Goal: Task Accomplishment & Management: Manage account settings

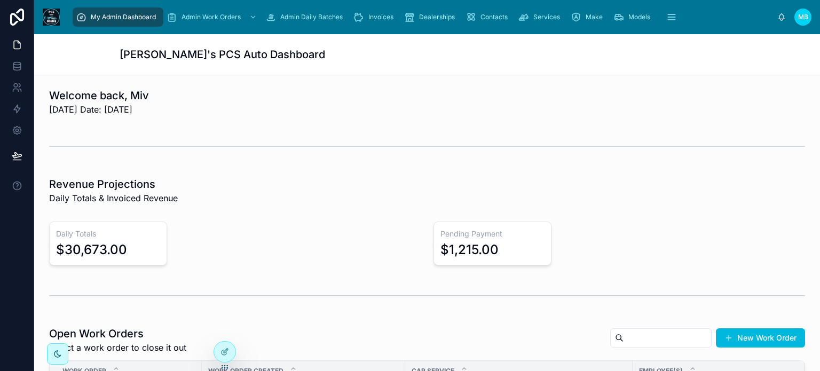
drag, startPoint x: 754, startPoint y: 337, endPoint x: 585, endPoint y: 254, distance: 187.5
click at [754, 337] on button "New Work Order" at bounding box center [760, 337] width 89 height 19
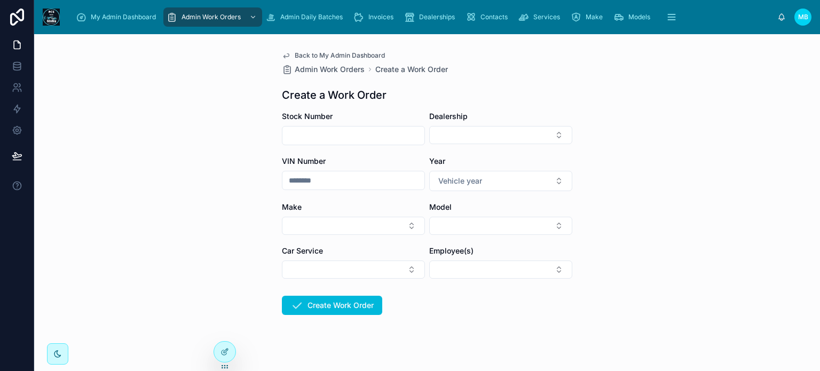
click at [341, 138] on input "text" at bounding box center [354, 135] width 142 height 15
type input "*******"
click at [455, 144] on button "Select Button" at bounding box center [500, 135] width 143 height 18
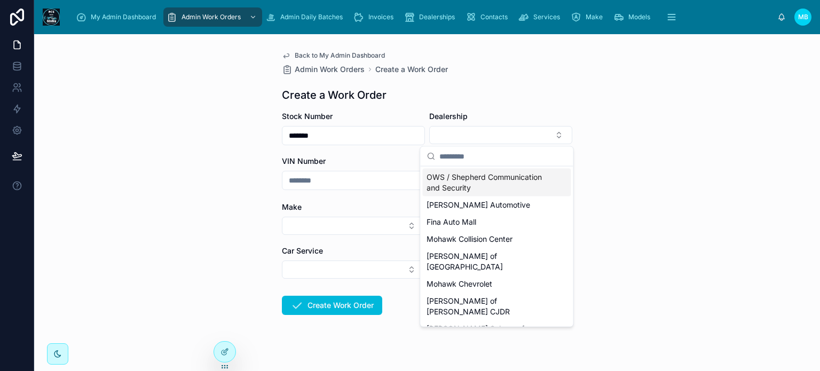
click at [459, 180] on span "OWS / Shepherd Communication and Security" at bounding box center [490, 182] width 127 height 21
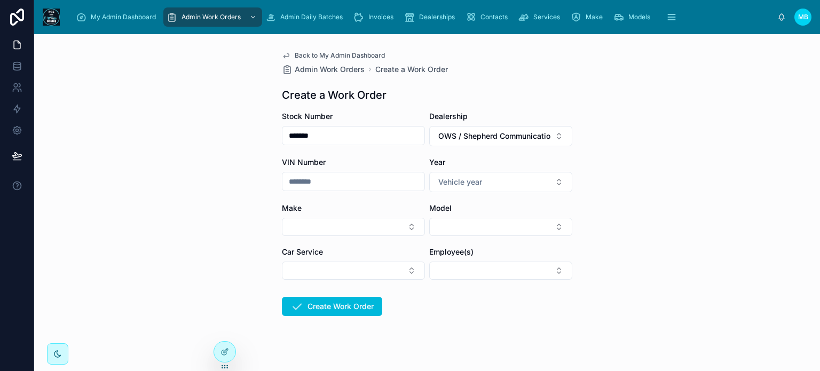
click at [320, 178] on input "text" at bounding box center [354, 181] width 142 height 15
type input "********"
click at [508, 183] on button "Vehicle year" at bounding box center [500, 182] width 143 height 20
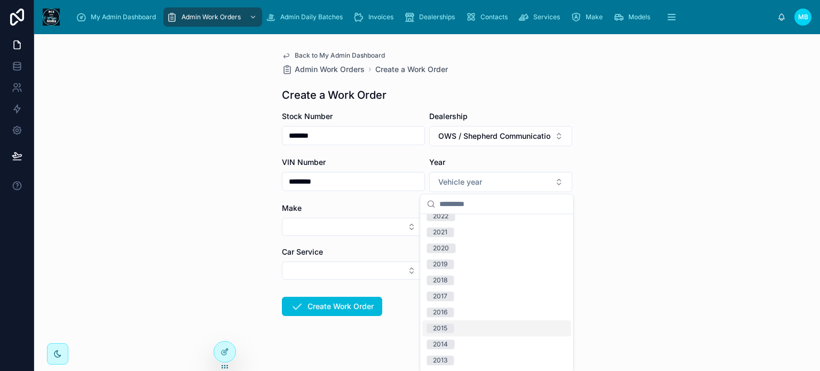
scroll to position [107, 0]
click at [447, 310] on div "2015" at bounding box center [440, 310] width 14 height 10
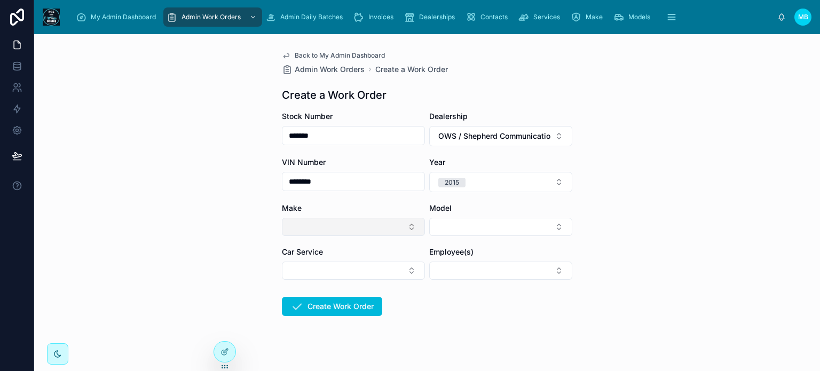
click at [328, 230] on button "Select Button" at bounding box center [353, 227] width 143 height 18
type input "****"
click at [289, 270] on span "Nissan" at bounding box center [291, 269] width 24 height 11
click at [489, 309] on form "Stock Number ******* Dealership OWS / Shepherd Communication and Security VIN N…" at bounding box center [427, 249] width 291 height 276
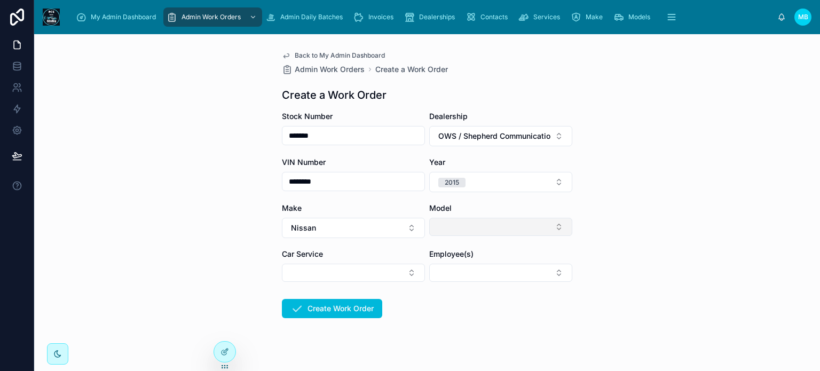
click at [479, 228] on button "Select Button" at bounding box center [500, 227] width 143 height 18
type input "*"
click at [339, 271] on button "Select Button" at bounding box center [353, 273] width 143 height 18
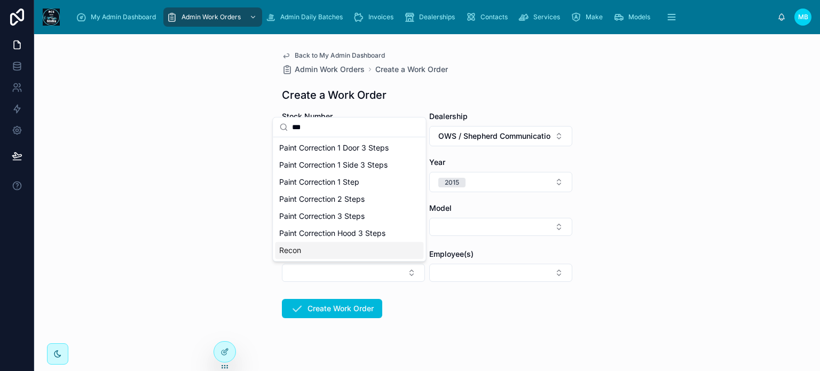
type input "***"
click at [287, 255] on span "Recon" at bounding box center [290, 250] width 22 height 11
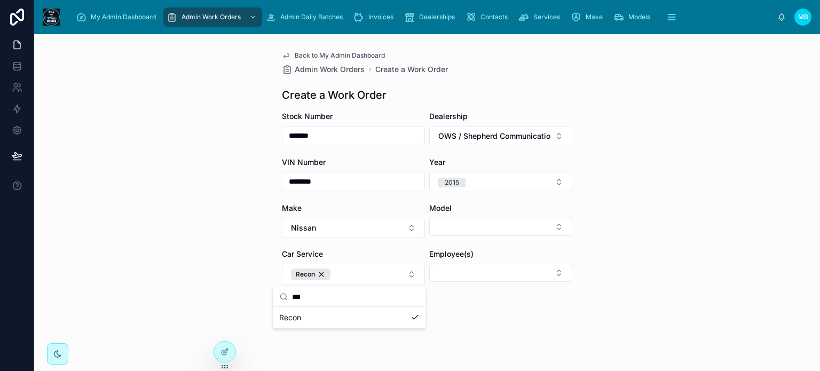
click at [422, 318] on div "My Admin Dashboard Admin Work Orders Admin Daily Batches Invoices Dealerships C…" at bounding box center [427, 185] width 786 height 371
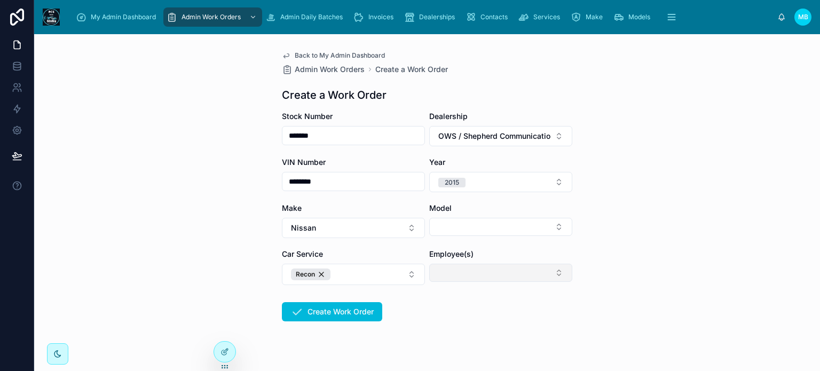
click at [451, 273] on button "Select Button" at bounding box center [500, 273] width 143 height 18
click at [450, 339] on form "Stock Number ******* Dealership OWS / Shepherd Communication and Security VIN N…" at bounding box center [427, 250] width 291 height 279
click at [347, 311] on button "Create Work Order" at bounding box center [332, 311] width 100 height 19
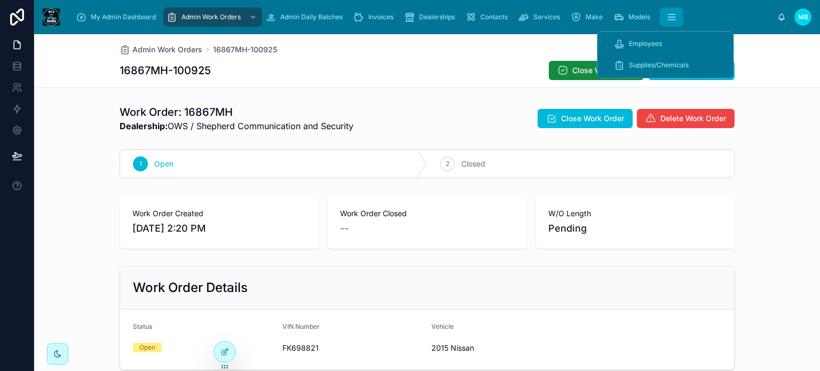
click at [671, 21] on icon "scrollable content" at bounding box center [672, 17] width 11 height 11
click at [652, 40] on span "Employees" at bounding box center [645, 44] width 33 height 9
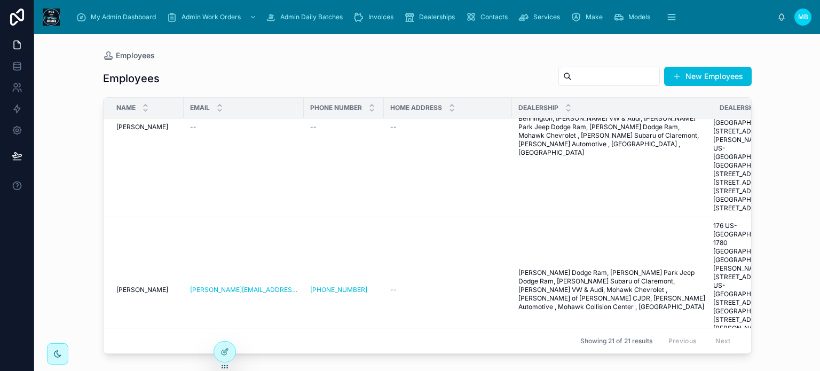
scroll to position [802, 0]
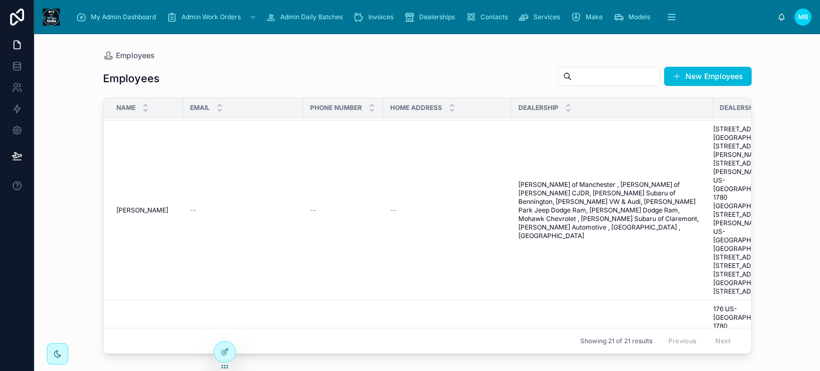
click at [127, 215] on span "[PERSON_NAME]" at bounding box center [142, 210] width 52 height 9
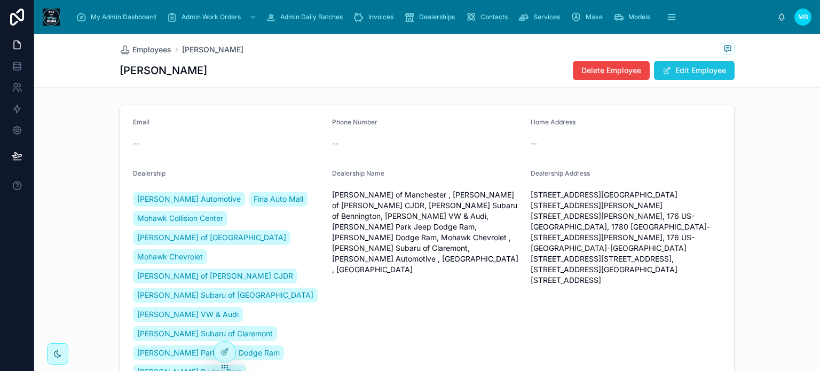
click at [708, 67] on button "Edit Employee" at bounding box center [694, 70] width 81 height 19
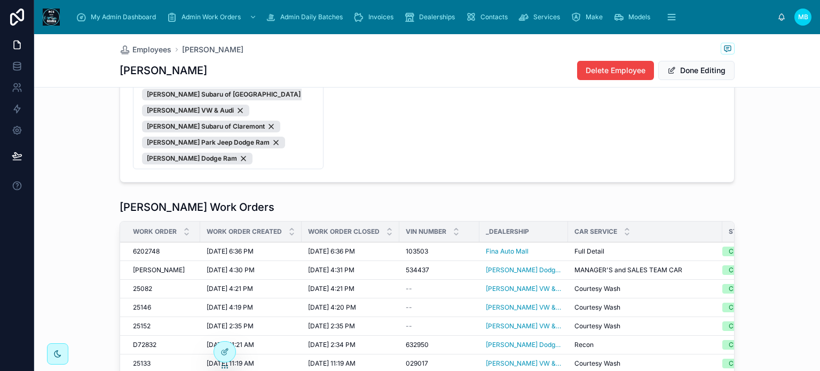
scroll to position [160, 0]
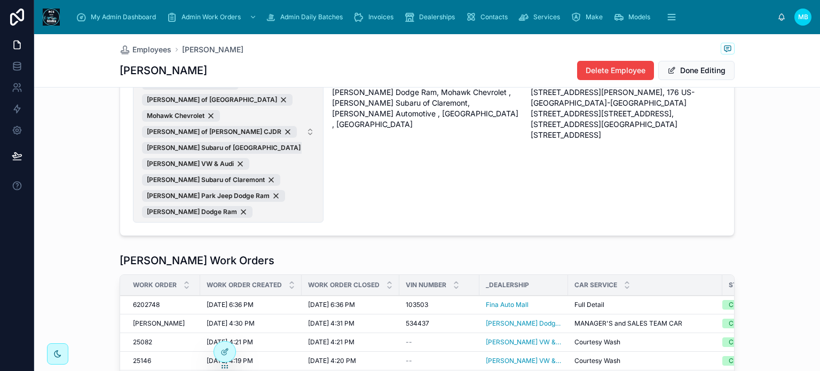
click at [292, 198] on span "Mackey Automotive Fina Auto Mall Mohawk Collision Center Langway of Manchester …" at bounding box center [222, 132] width 160 height 172
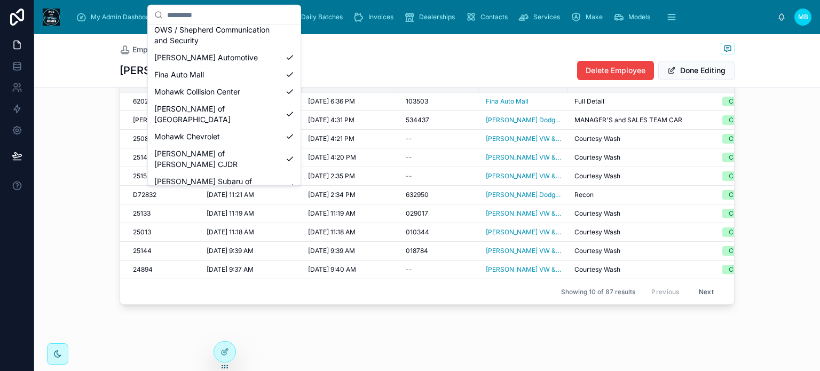
scroll to position [0, 0]
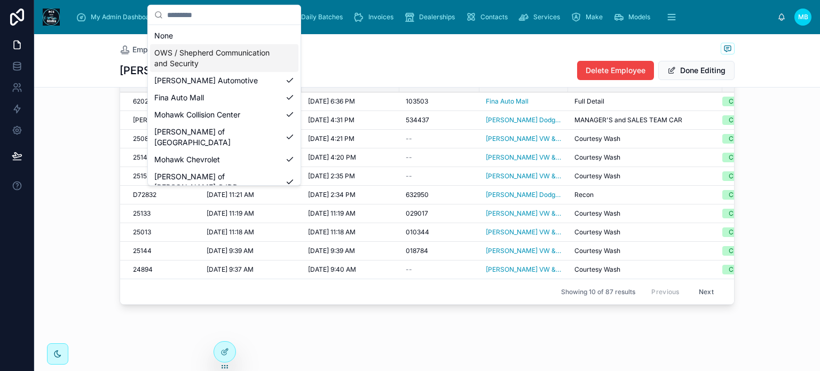
click at [237, 52] on span "OWS / Shepherd Communication and Security" at bounding box center [217, 58] width 127 height 21
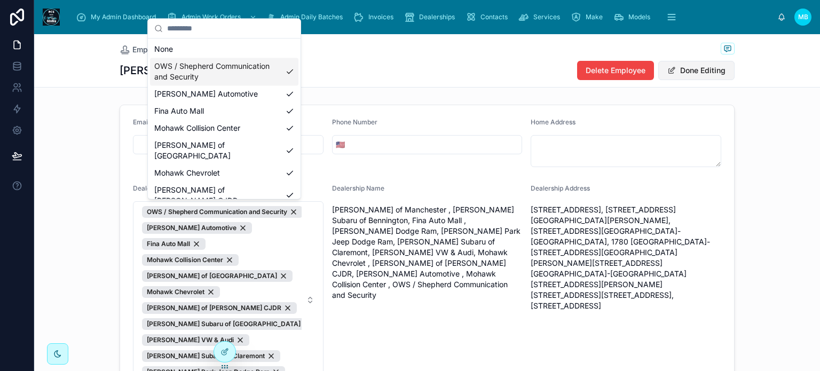
click at [703, 70] on button "Done Editing" at bounding box center [697, 70] width 76 height 19
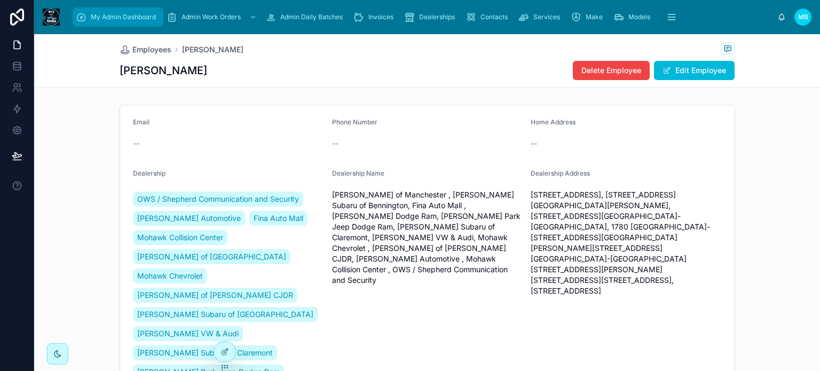
click at [107, 13] on span "My Admin Dashboard" at bounding box center [123, 17] width 65 height 9
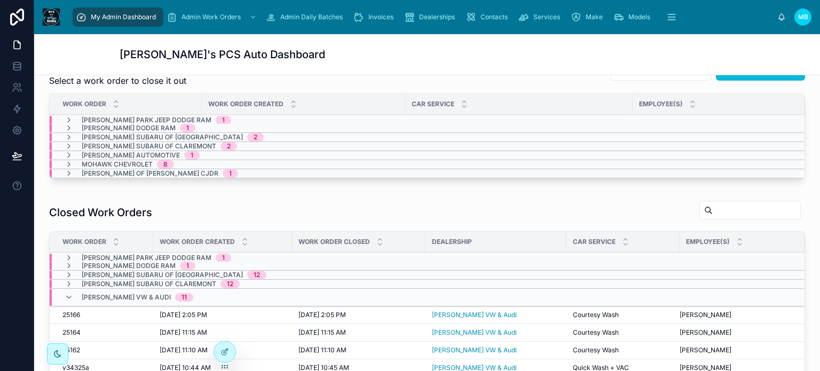
scroll to position [214, 0]
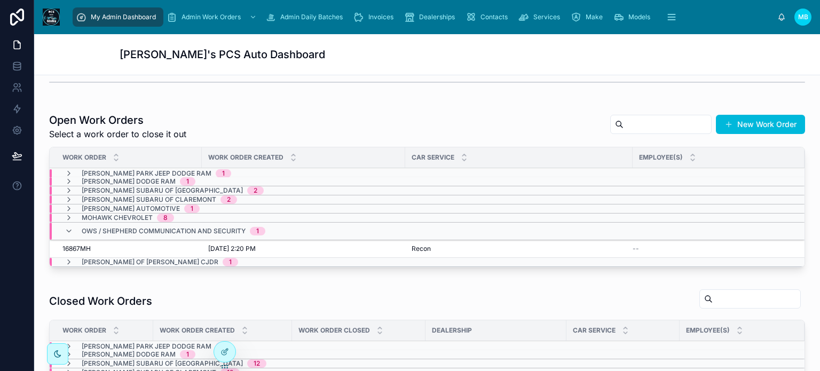
click at [71, 247] on span "16867MH" at bounding box center [76, 249] width 28 height 9
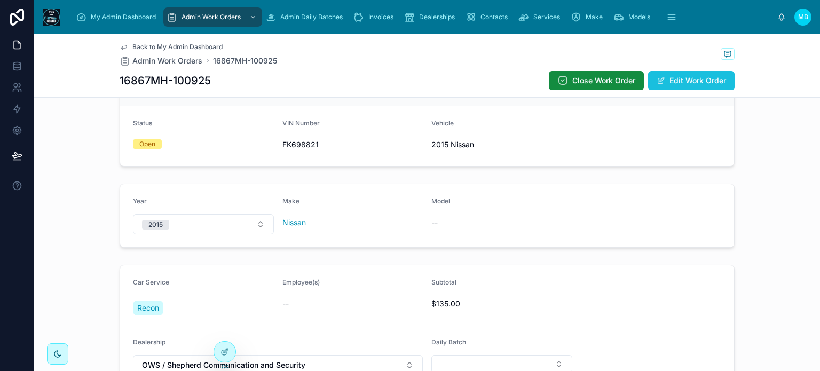
click at [671, 79] on button "Edit Work Order" at bounding box center [691, 80] width 87 height 19
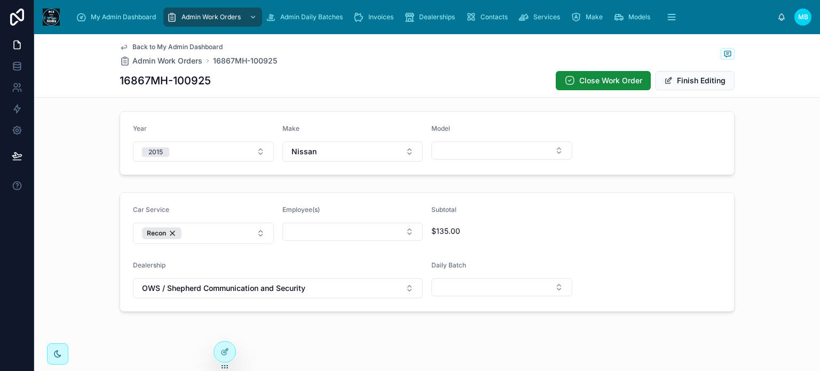
scroll to position [301, 0]
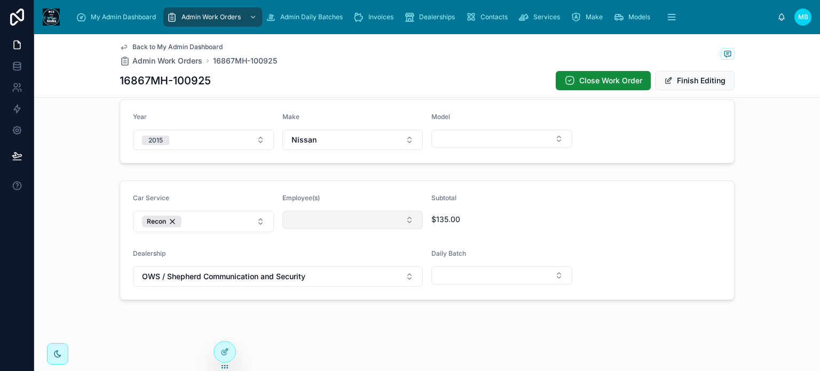
click at [372, 219] on button "Select Button" at bounding box center [353, 220] width 141 height 18
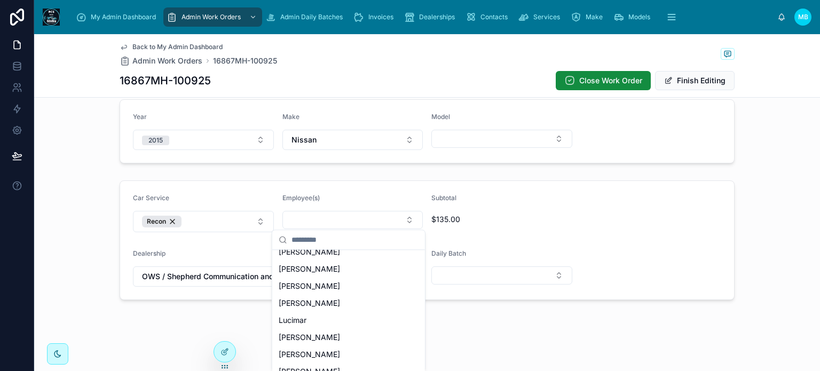
scroll to position [220, 0]
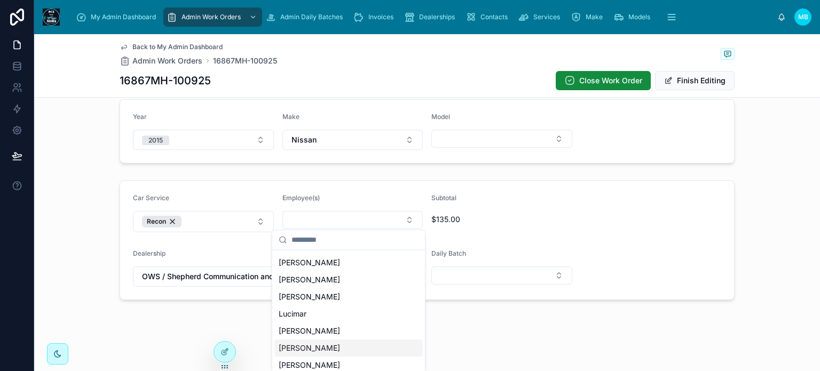
click at [340, 347] on div "[PERSON_NAME]" at bounding box center [349, 348] width 148 height 17
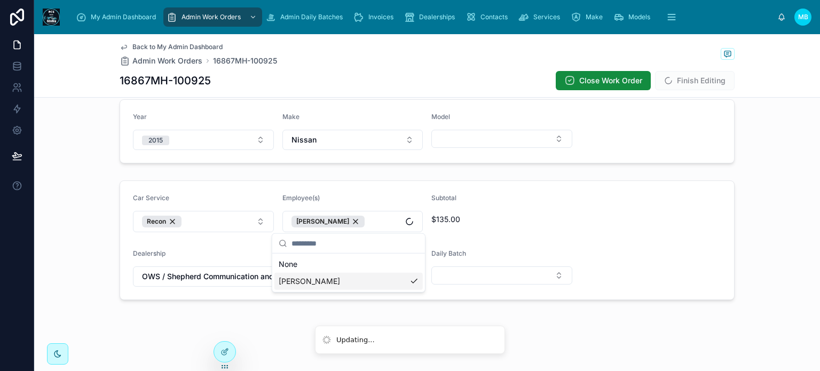
click at [683, 247] on form "Car Service Recon Employee(s) Jose Roberto Subtotal $135.00 Dealership OWS / Sh…" at bounding box center [427, 240] width 614 height 119
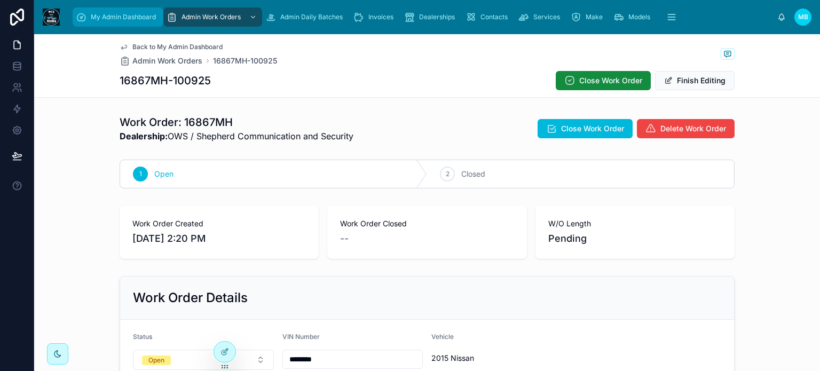
click at [85, 19] on icon "scrollable content" at bounding box center [81, 17] width 11 height 11
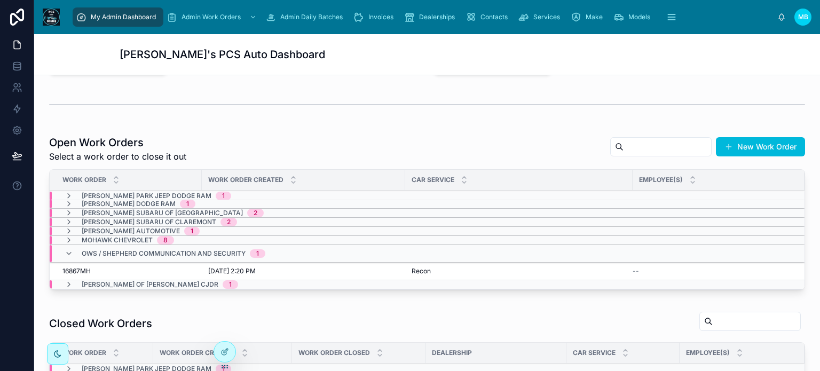
scroll to position [214, 0]
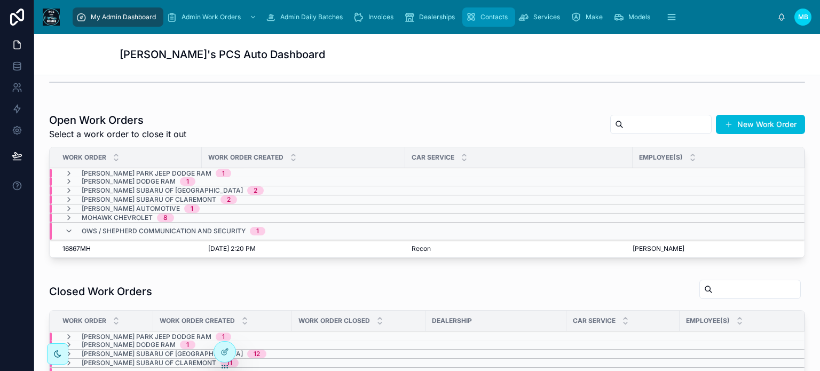
click at [481, 14] on span "Contacts" at bounding box center [494, 17] width 27 height 9
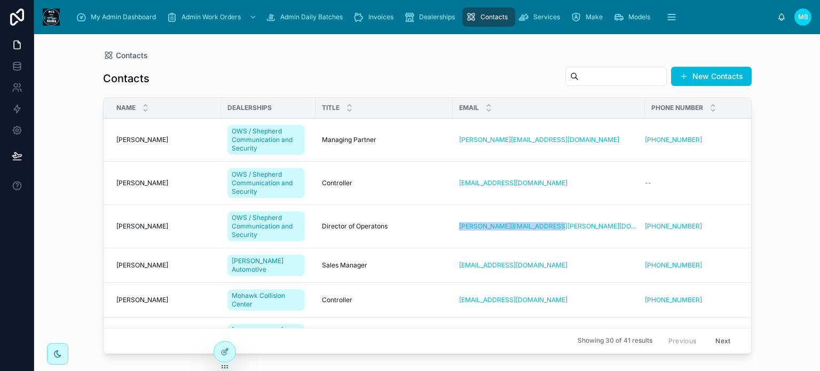
drag, startPoint x: 456, startPoint y: 226, endPoint x: 576, endPoint y: 229, distance: 120.2
click at [576, 229] on td "ted.chrimes@shepherdcny.com" at bounding box center [549, 226] width 192 height 43
copy link "ted.chrimes@shepherdcny.com"
click at [124, 17] on span "My Admin Dashboard" at bounding box center [123, 17] width 65 height 9
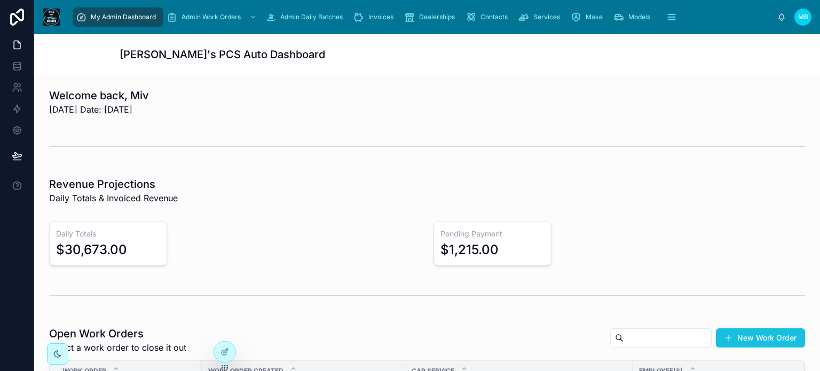
click at [732, 334] on button "New Work Order" at bounding box center [760, 337] width 89 height 19
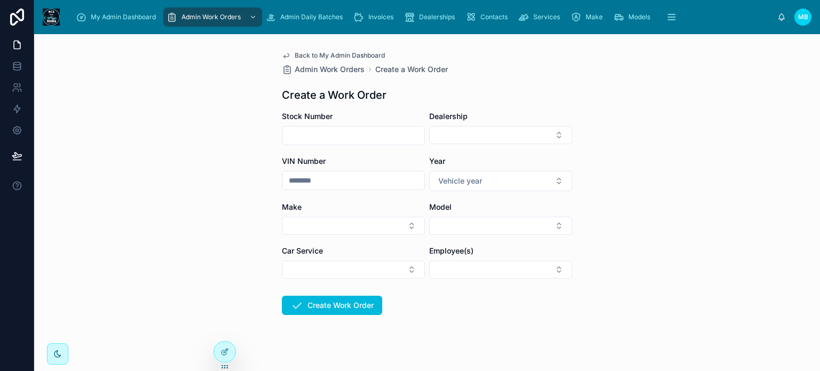
click at [312, 133] on input "text" at bounding box center [354, 135] width 142 height 15
type input "*******"
click at [490, 138] on button "Select Button" at bounding box center [500, 135] width 143 height 18
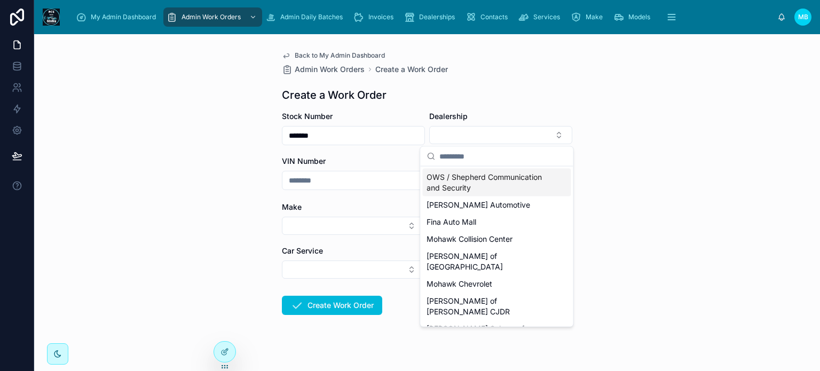
click at [476, 179] on span "OWS / Shepherd Communication and Security" at bounding box center [490, 182] width 127 height 21
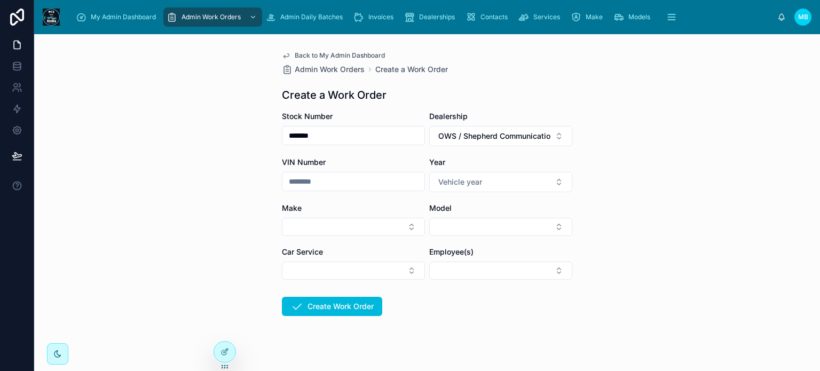
click at [283, 179] on input "text" at bounding box center [354, 181] width 142 height 15
type input "********"
click at [485, 179] on button "Vehicle year" at bounding box center [500, 182] width 143 height 20
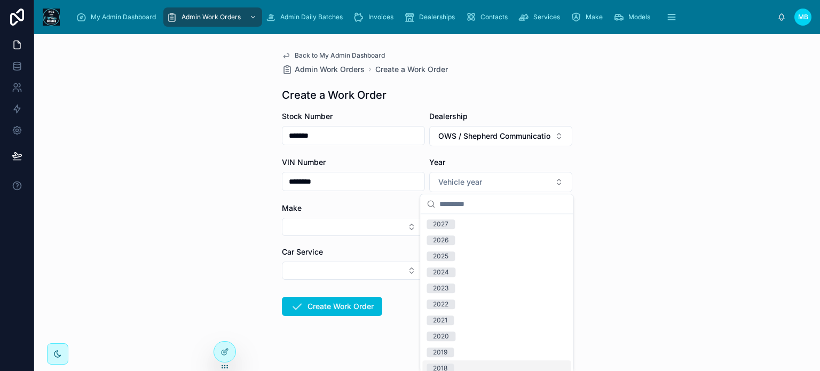
click at [449, 366] on span "2018" at bounding box center [440, 369] width 27 height 10
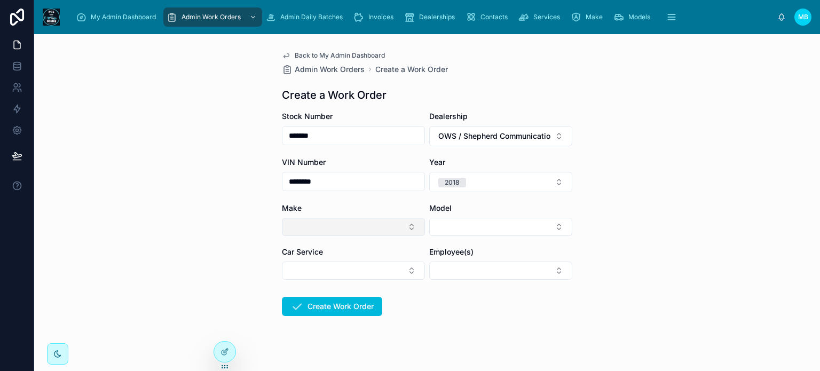
click at [323, 227] on button "Select Button" at bounding box center [353, 227] width 143 height 18
type input "***"
click at [288, 271] on span "Nissan" at bounding box center [291, 269] width 24 height 11
click at [458, 302] on form "Stock Number ******* Dealership OWS / Shepherd Communication and Security VIN N…" at bounding box center [427, 249] width 291 height 276
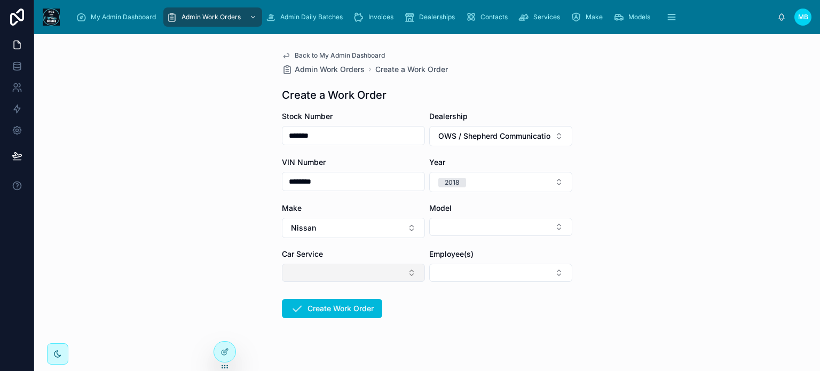
click at [342, 270] on button "Select Button" at bounding box center [353, 273] width 143 height 18
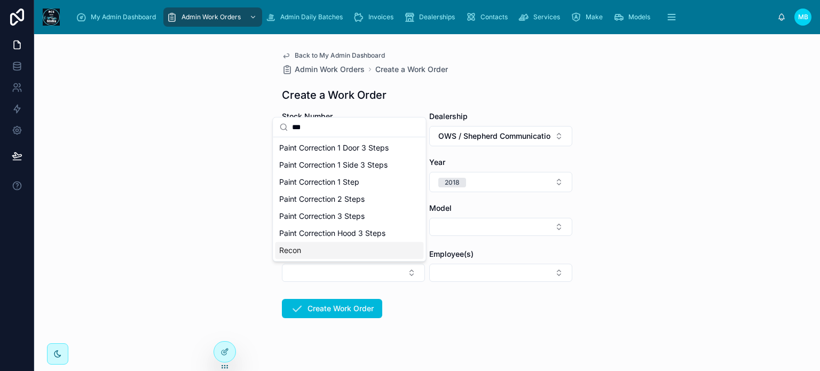
type input "***"
click at [293, 250] on span "Recon" at bounding box center [290, 250] width 22 height 11
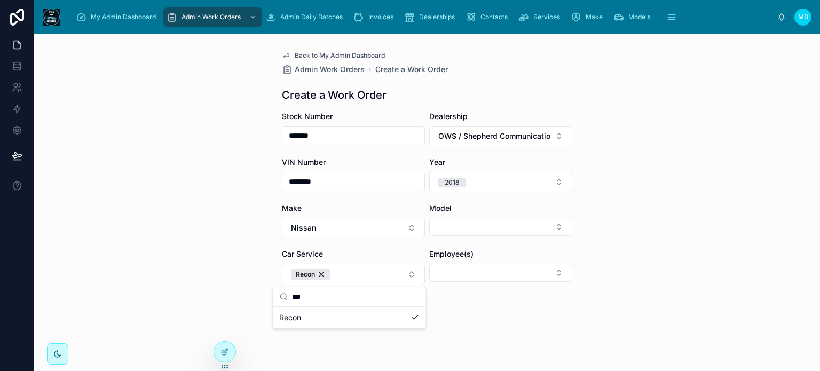
click at [432, 315] on form "Stock Number ******* Dealership OWS / Shepherd Communication and Security VIN N…" at bounding box center [427, 250] width 291 height 279
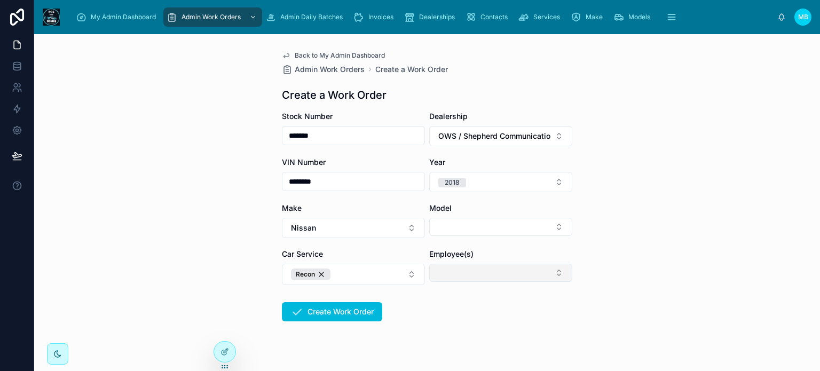
click at [446, 273] on button "Select Button" at bounding box center [500, 273] width 143 height 18
click at [445, 331] on span "[PERSON_NAME]" at bounding box center [457, 331] width 61 height 11
click at [636, 294] on div "Back to My Admin Dashboard Admin Work Orders Create a Work Order Create a Work …" at bounding box center [427, 202] width 786 height 337
click at [342, 307] on button "Create Work Order" at bounding box center [332, 311] width 100 height 19
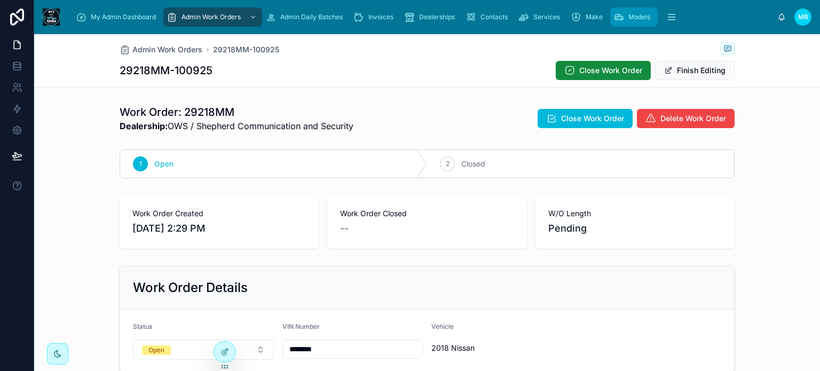
click at [624, 18] on div "Models" at bounding box center [634, 17] width 41 height 17
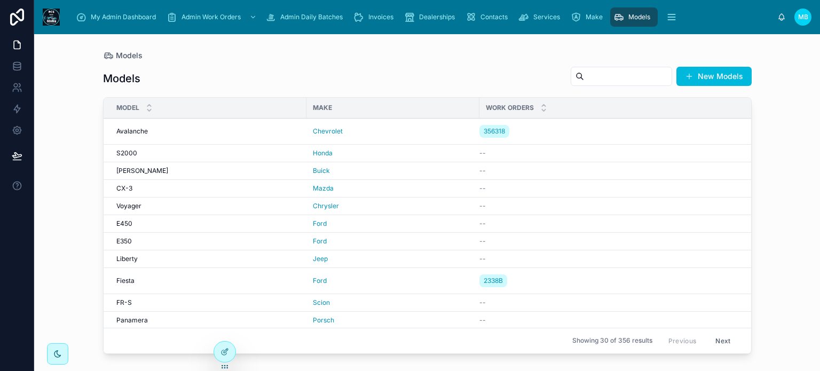
drag, startPoint x: 704, startPoint y: 79, endPoint x: 691, endPoint y: 80, distance: 12.9
click at [704, 79] on button "New Models" at bounding box center [714, 76] width 75 height 19
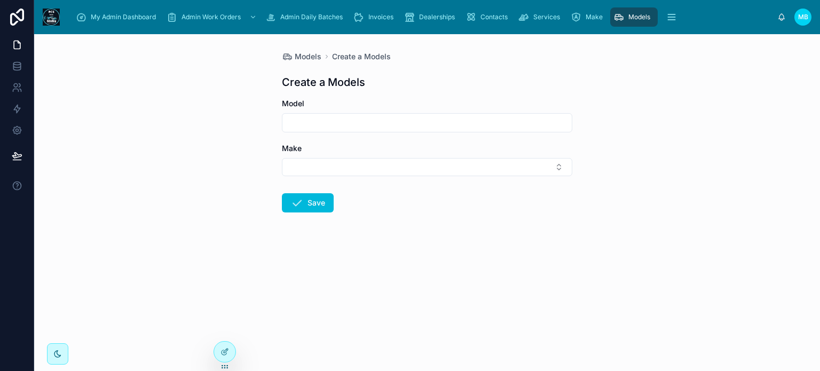
click at [346, 118] on input "text" at bounding box center [427, 122] width 289 height 15
type input "********"
click at [365, 164] on button "Select Button" at bounding box center [427, 167] width 291 height 18
click at [366, 166] on button "Select Button" at bounding box center [427, 167] width 291 height 18
click at [403, 167] on button "Select Button" at bounding box center [427, 167] width 291 height 18
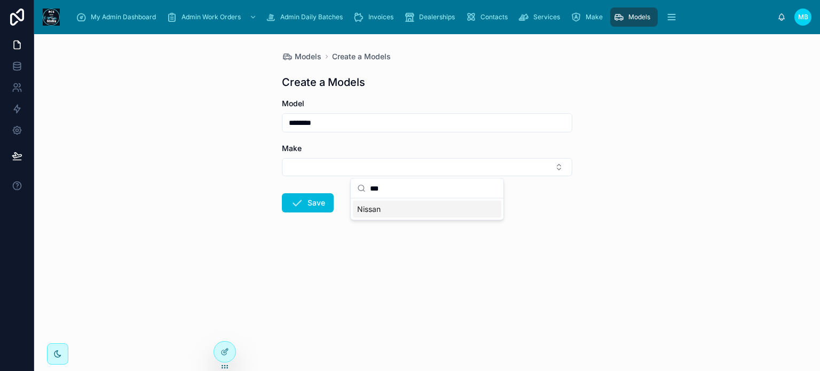
type input "***"
click at [378, 209] on span "Nissan" at bounding box center [369, 209] width 24 height 11
click at [354, 243] on form "Model ******** Make Nissan Save" at bounding box center [427, 190] width 291 height 185
click at [318, 207] on button "Save" at bounding box center [308, 204] width 52 height 19
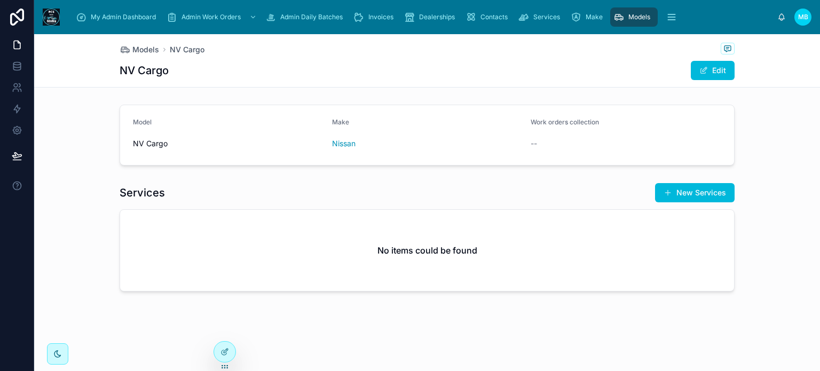
drag, startPoint x: 624, startPoint y: 12, endPoint x: 584, endPoint y: 28, distance: 42.4
click at [624, 12] on div "Models" at bounding box center [634, 17] width 41 height 17
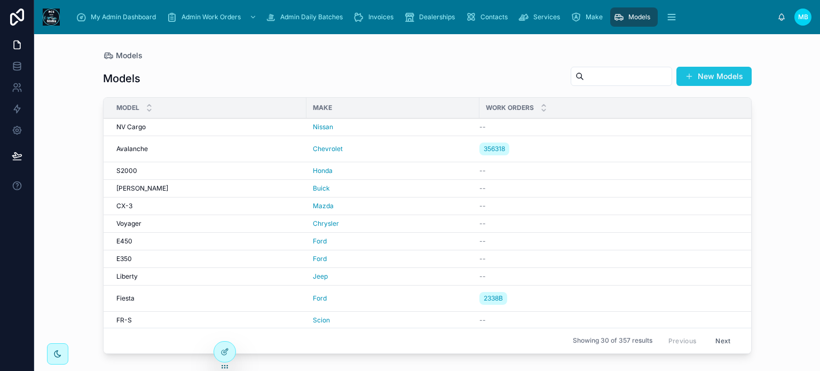
click at [721, 78] on button "New Models" at bounding box center [714, 76] width 75 height 19
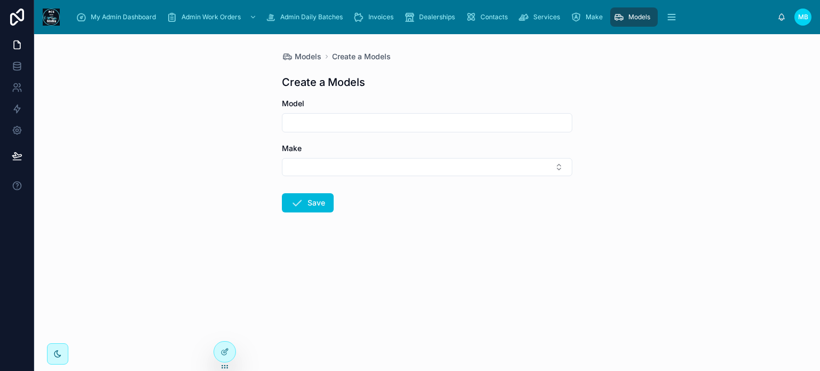
click at [382, 118] on input "text" at bounding box center [427, 122] width 289 height 15
type input "*****"
click at [404, 167] on button "Select Button" at bounding box center [427, 167] width 291 height 18
type input "****"
click at [373, 210] on span "Nissan" at bounding box center [369, 209] width 24 height 11
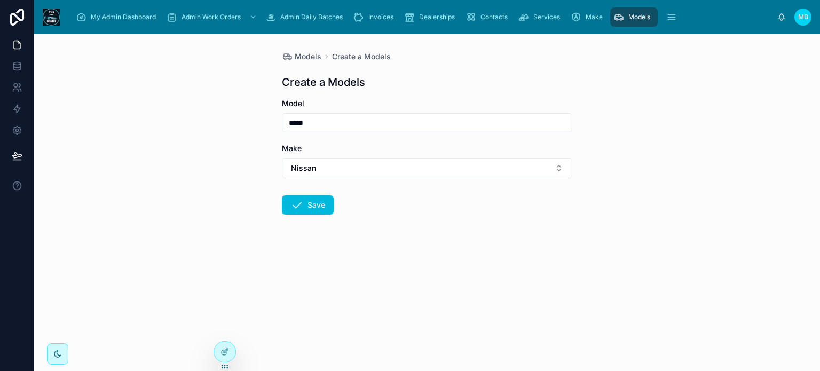
click at [359, 268] on form "Model ***** Make Nissan Save" at bounding box center [427, 190] width 291 height 185
click at [288, 200] on button "Save" at bounding box center [308, 204] width 52 height 19
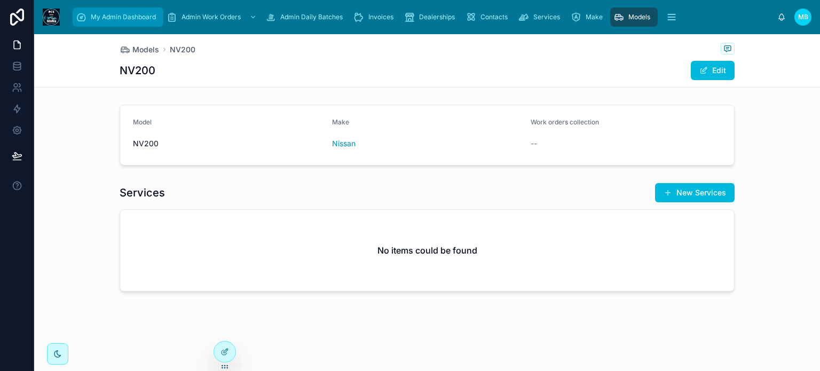
click at [101, 19] on span "My Admin Dashboard" at bounding box center [123, 17] width 65 height 9
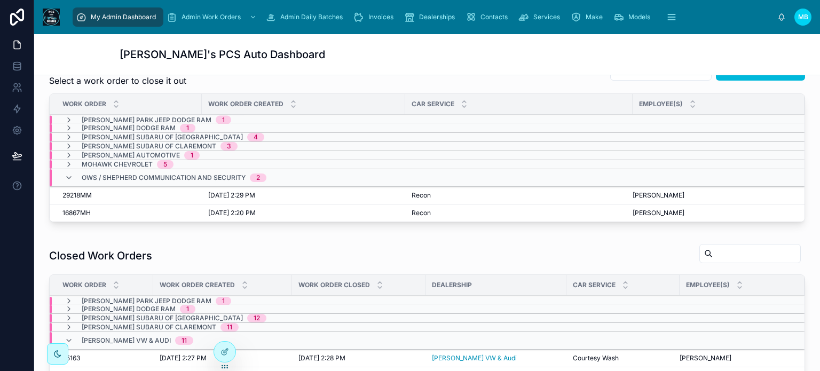
scroll to position [320, 0]
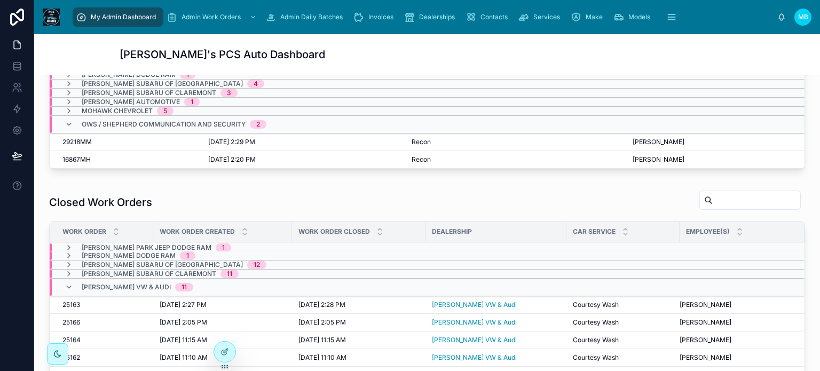
click at [85, 142] on span "29218MM" at bounding box center [76, 142] width 29 height 9
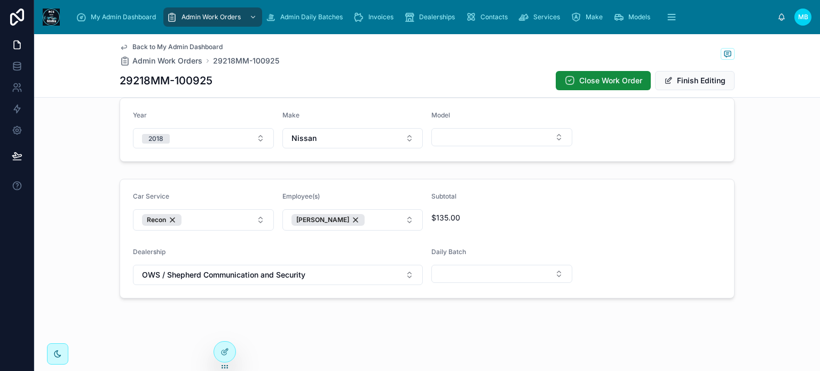
scroll to position [301, 0]
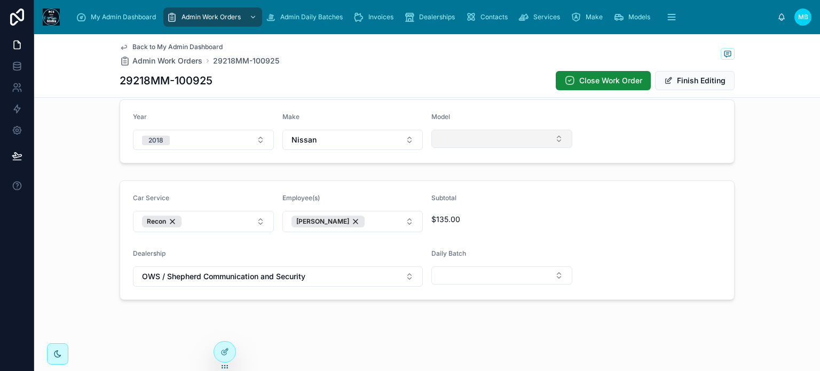
click at [488, 140] on button "Select Button" at bounding box center [502, 139] width 141 height 18
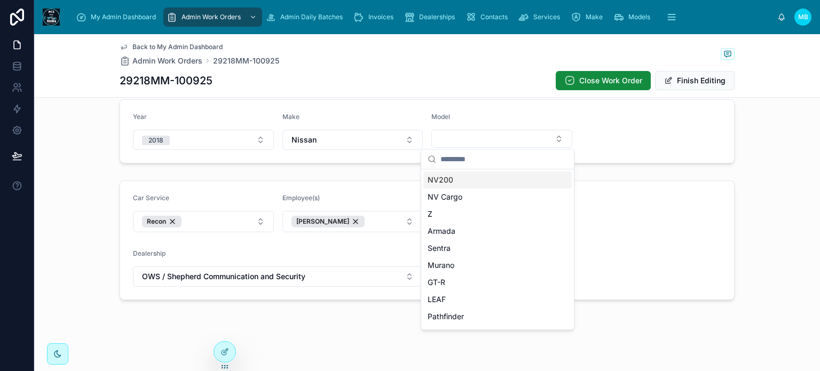
click at [449, 178] on span "NV200" at bounding box center [441, 180] width 26 height 11
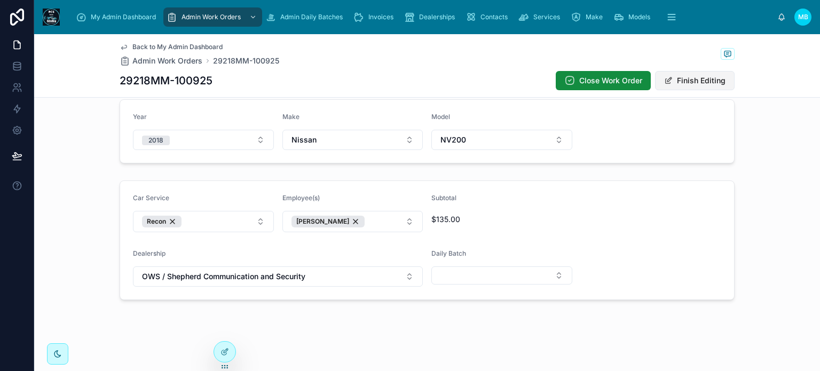
click at [685, 82] on button "Finish Editing" at bounding box center [695, 80] width 80 height 19
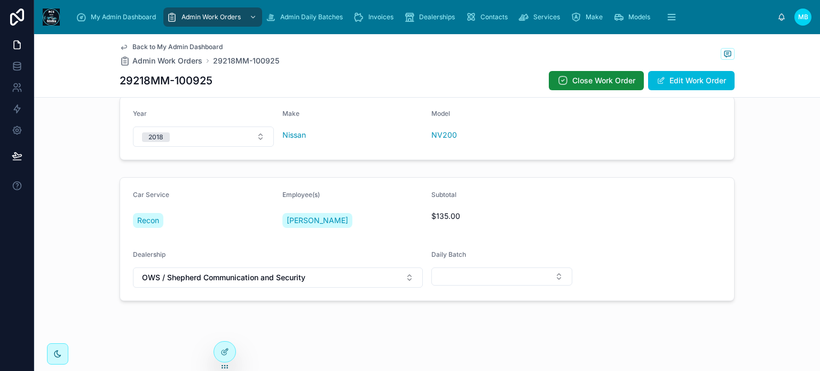
scroll to position [0, 0]
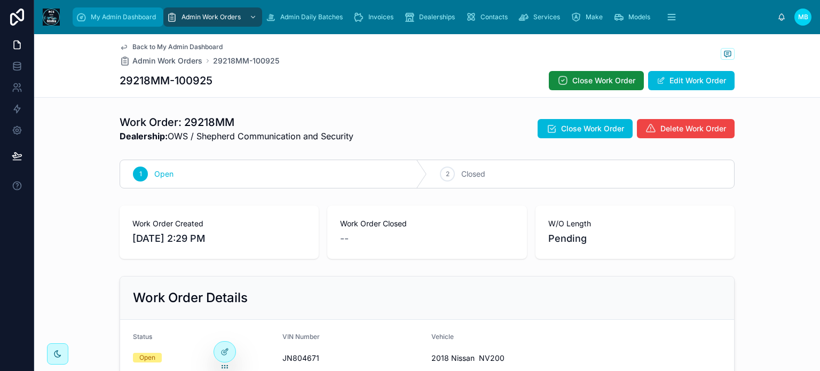
click at [103, 14] on span "My Admin Dashboard" at bounding box center [123, 17] width 65 height 9
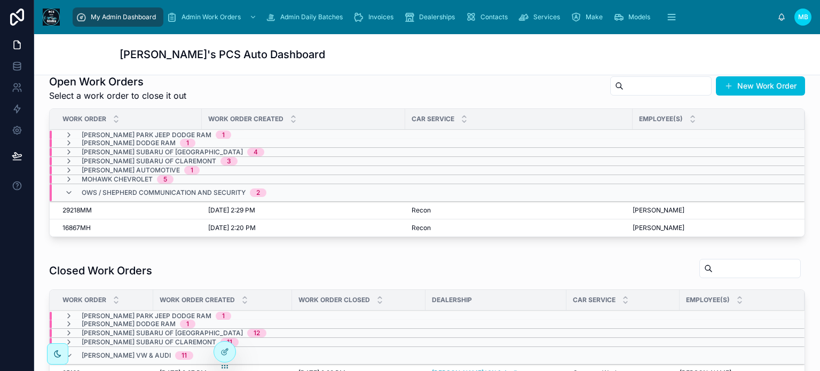
scroll to position [267, 0]
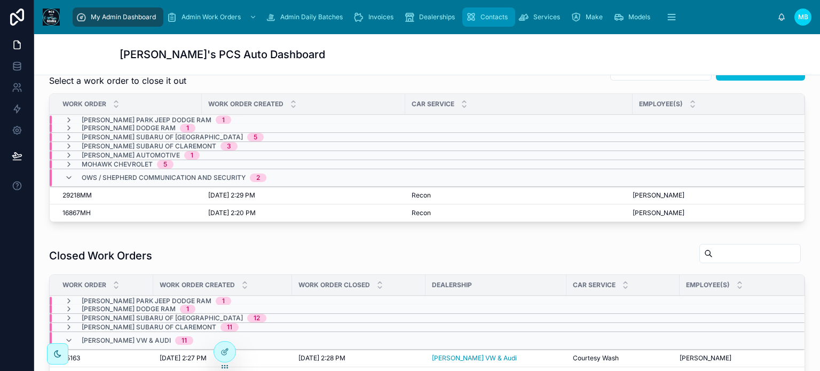
click at [495, 14] on span "Contacts" at bounding box center [494, 17] width 27 height 9
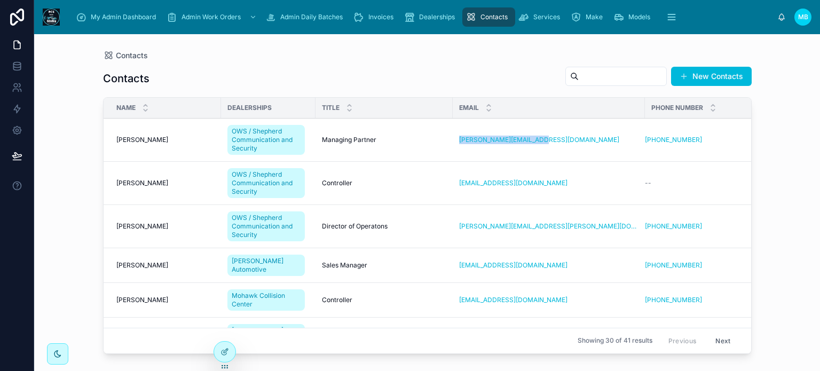
drag, startPoint x: 458, startPoint y: 139, endPoint x: 553, endPoint y: 146, distance: 95.3
click at [553, 146] on td "richard@shepherdcny.com" at bounding box center [549, 140] width 192 height 43
copy link "richard@shepherdcny.com"
drag, startPoint x: 457, startPoint y: 228, endPoint x: 588, endPoint y: 228, distance: 131.4
click at [588, 228] on td "ted.chrimes@shepherdcny.com" at bounding box center [549, 226] width 192 height 43
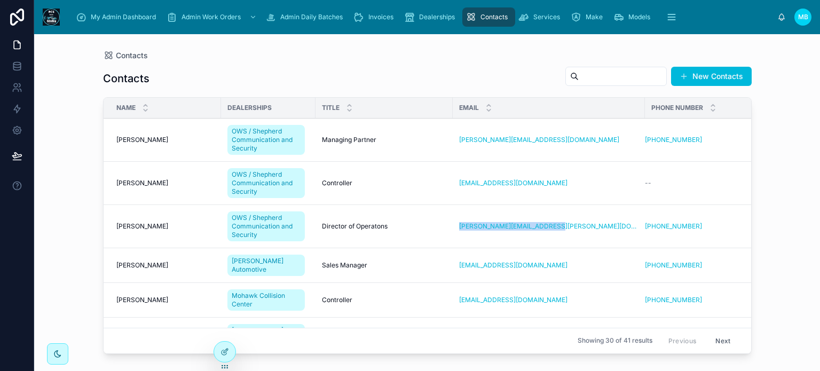
copy link "ted.chrimes@shepherdcny.com"
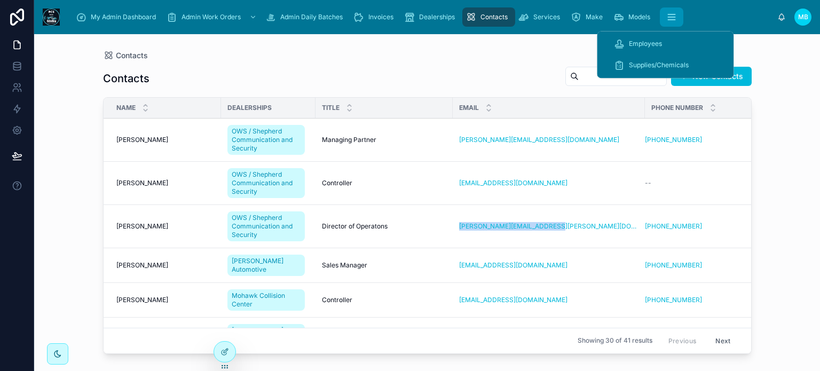
click at [669, 14] on icon "scrollable content" at bounding box center [671, 14] width 7 height 0
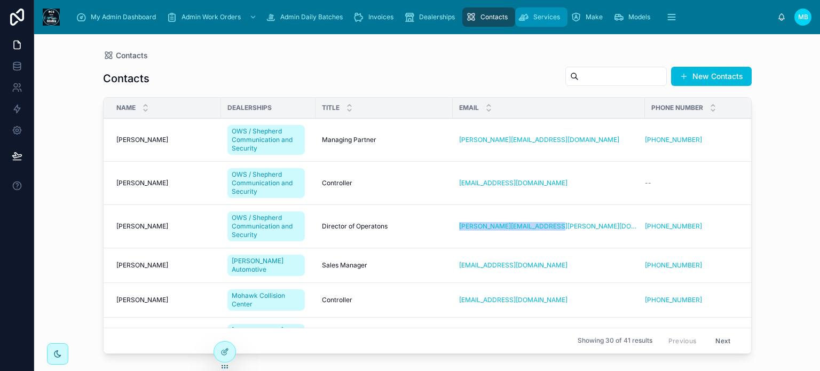
click at [547, 14] on span "Services" at bounding box center [547, 17] width 27 height 9
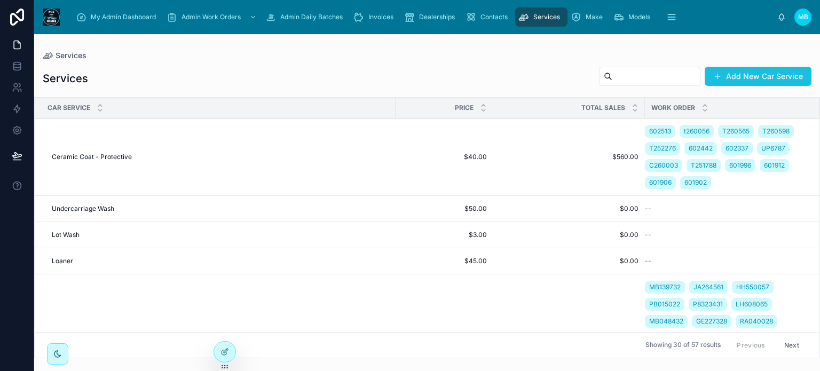
click at [729, 76] on button "Add New Car Service" at bounding box center [758, 76] width 107 height 19
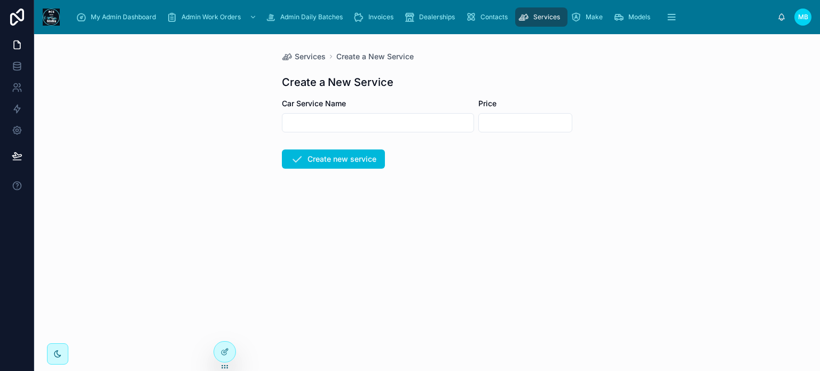
click at [330, 123] on input "text" at bounding box center [378, 122] width 191 height 15
paste input "**********"
drag, startPoint x: 338, startPoint y: 122, endPoint x: 248, endPoint y: 123, distance: 89.7
click at [248, 123] on div "**********" at bounding box center [427, 202] width 786 height 337
type input "*"
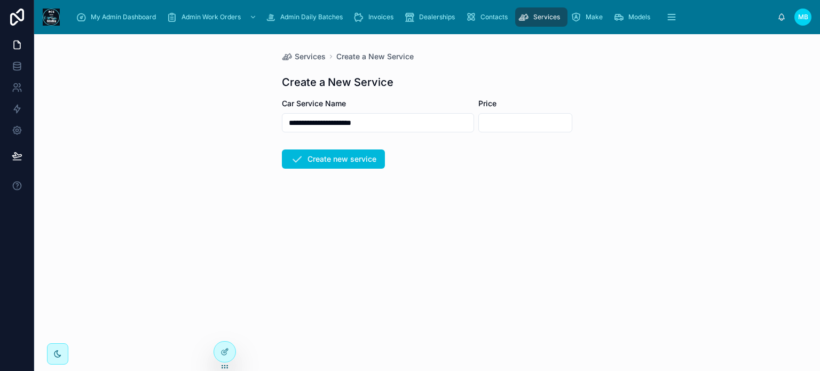
paste input "**********"
type input "**********"
click at [498, 124] on input "text" at bounding box center [525, 122] width 93 height 15
type input "*******"
click at [497, 155] on form "**********" at bounding box center [427, 167] width 291 height 139
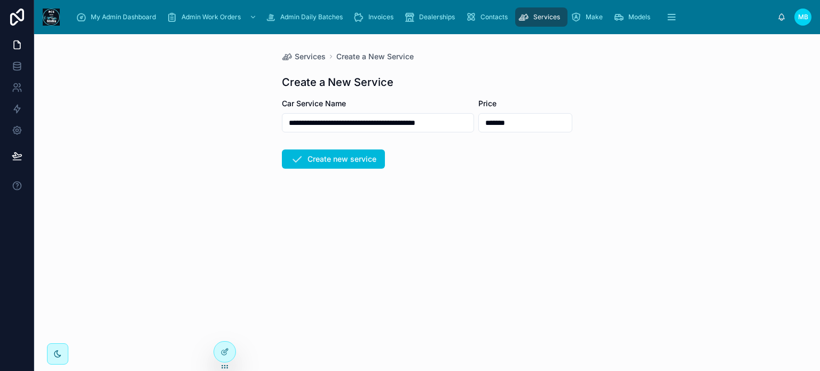
drag, startPoint x: 458, startPoint y: 122, endPoint x: 367, endPoint y: 118, distance: 90.4
click at [367, 118] on input "**********" at bounding box center [378, 122] width 191 height 15
type input "**********"
click at [362, 161] on button "Create new service" at bounding box center [333, 159] width 103 height 19
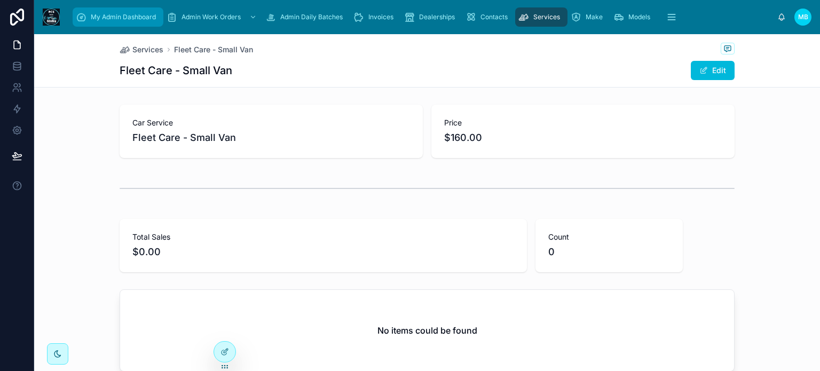
click at [107, 16] on span "My Admin Dashboard" at bounding box center [123, 17] width 65 height 9
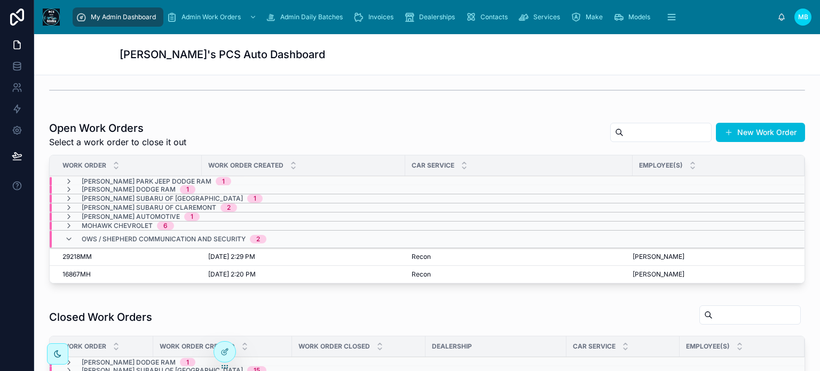
scroll to position [214, 0]
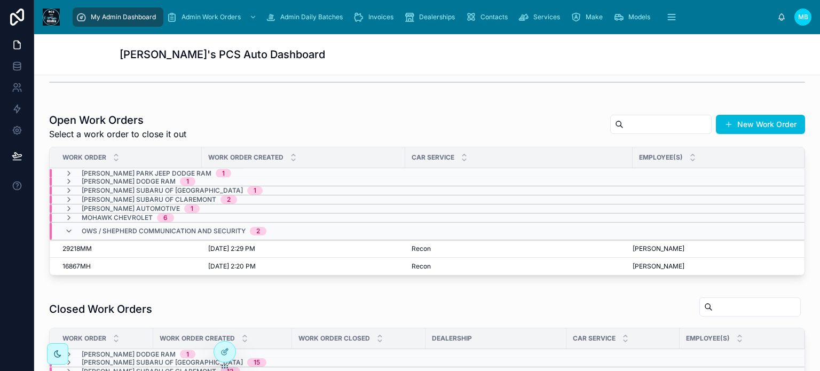
click at [69, 262] on span "16867MH" at bounding box center [76, 266] width 28 height 9
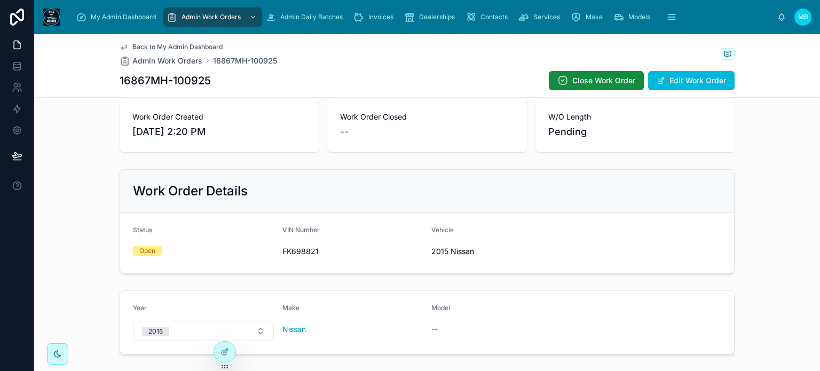
scroll to position [160, 0]
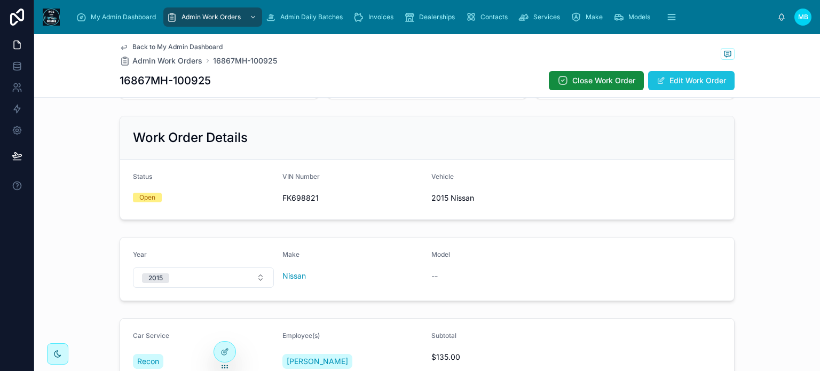
click at [672, 81] on button "Edit Work Order" at bounding box center [691, 80] width 87 height 19
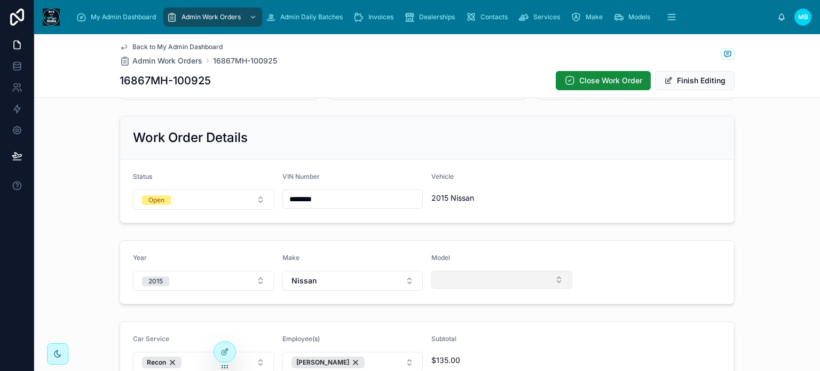
click at [474, 280] on button "Select Button" at bounding box center [502, 280] width 141 height 18
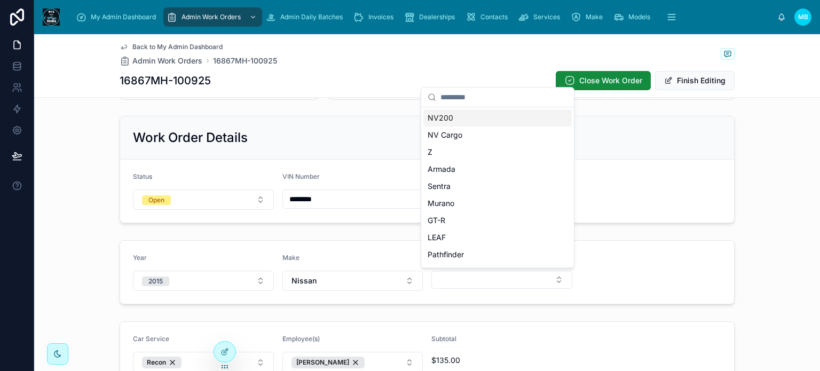
click at [444, 121] on span "NV200" at bounding box center [441, 118] width 26 height 11
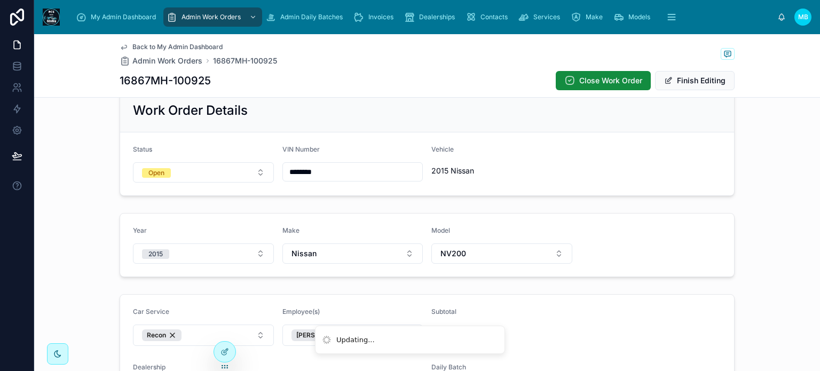
scroll to position [267, 0]
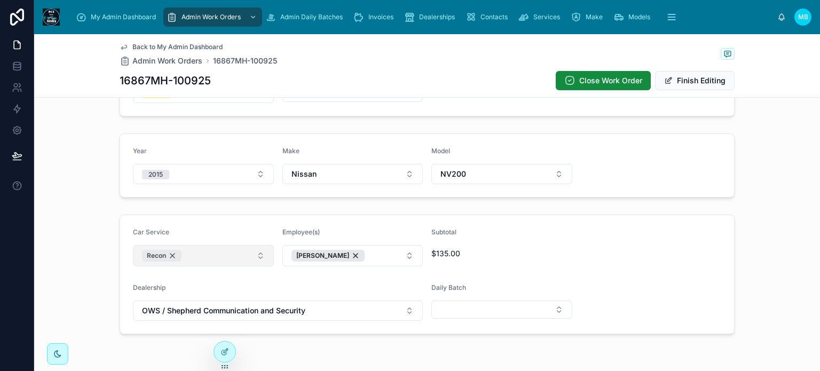
click at [171, 255] on div "Recon" at bounding box center [162, 256] width 40 height 12
click at [171, 255] on button "Select Button" at bounding box center [203, 254] width 141 height 18
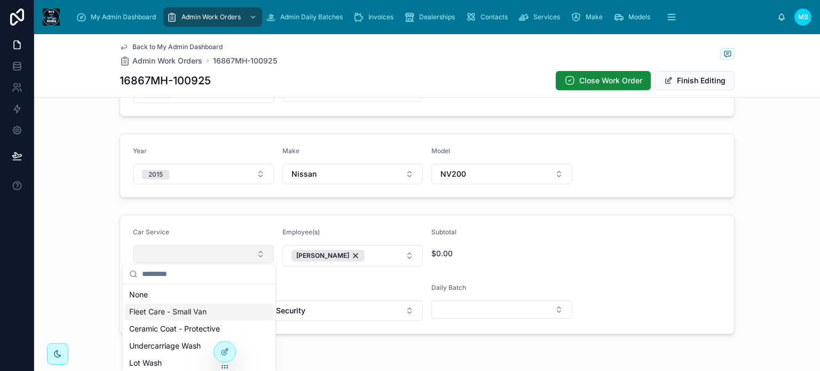
click at [183, 311] on span "Fleet Care - Small Van" at bounding box center [167, 312] width 77 height 11
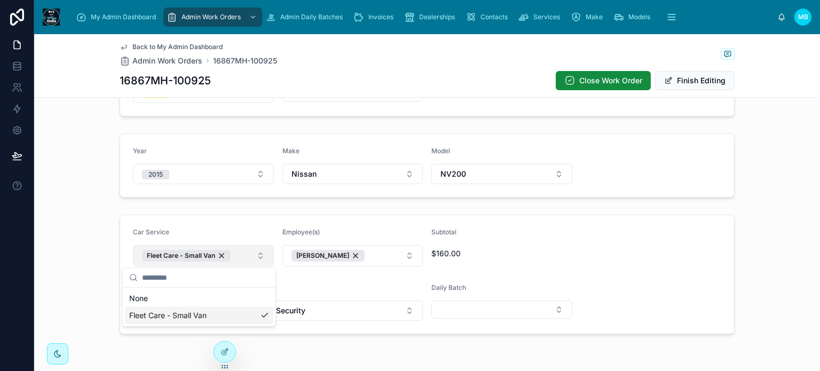
click at [652, 260] on form "Car Service Fleet Care - Small Van Employee(s) Jose Roberto Subtotal $160.00 De…" at bounding box center [427, 274] width 614 height 119
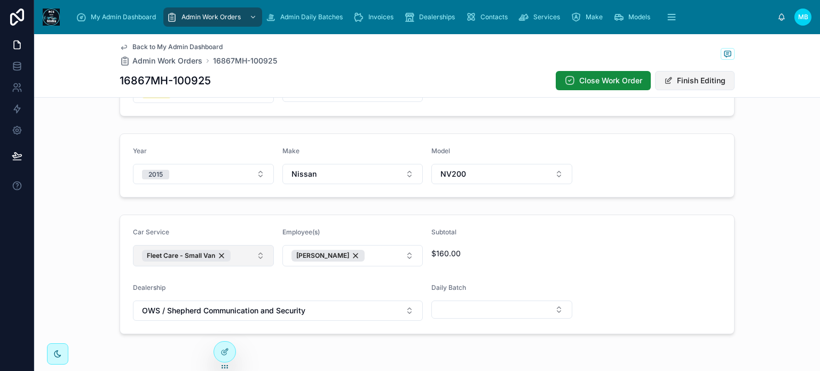
click at [699, 83] on button "Finish Editing" at bounding box center [695, 80] width 80 height 19
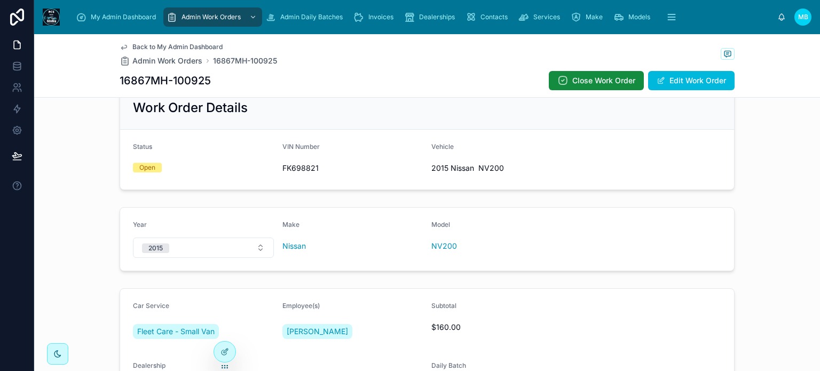
scroll to position [214, 0]
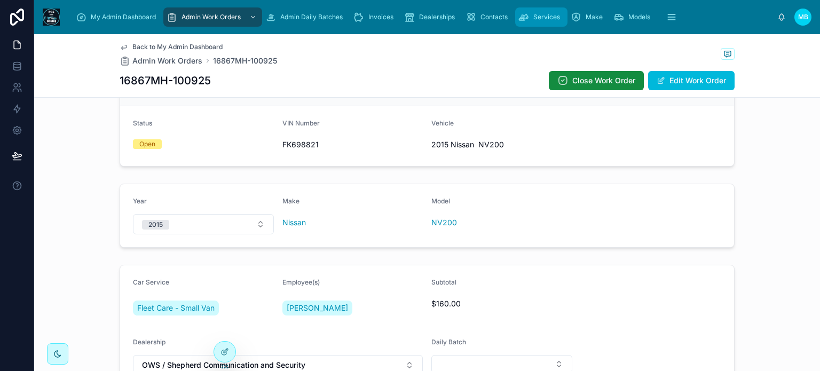
click at [536, 19] on span "Services" at bounding box center [547, 17] width 27 height 9
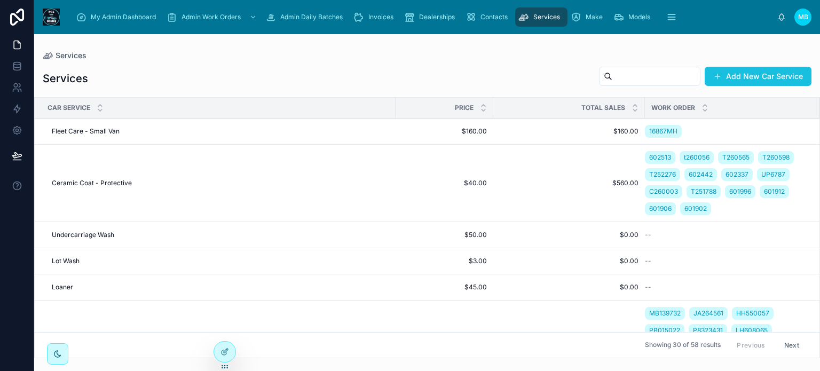
click at [749, 73] on button "Add New Car Service" at bounding box center [758, 76] width 107 height 19
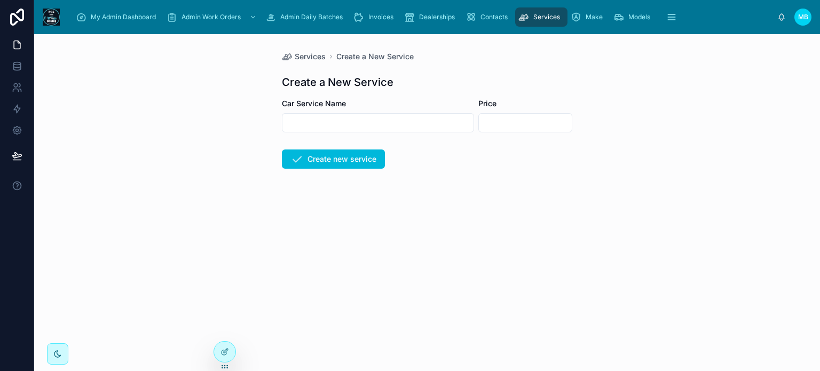
click at [396, 123] on input "text" at bounding box center [378, 122] width 191 height 15
click at [351, 123] on input "**********" at bounding box center [378, 122] width 191 height 15
type input "**********"
click at [502, 123] on input "text" at bounding box center [525, 122] width 93 height 15
type input "*******"
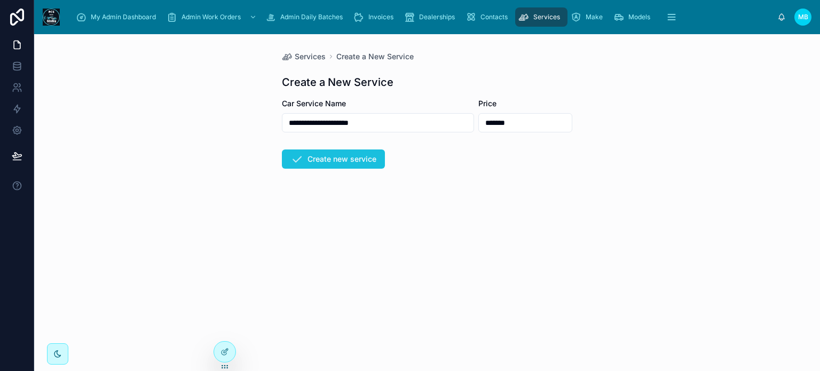
click at [359, 161] on button "Create new service" at bounding box center [333, 159] width 103 height 19
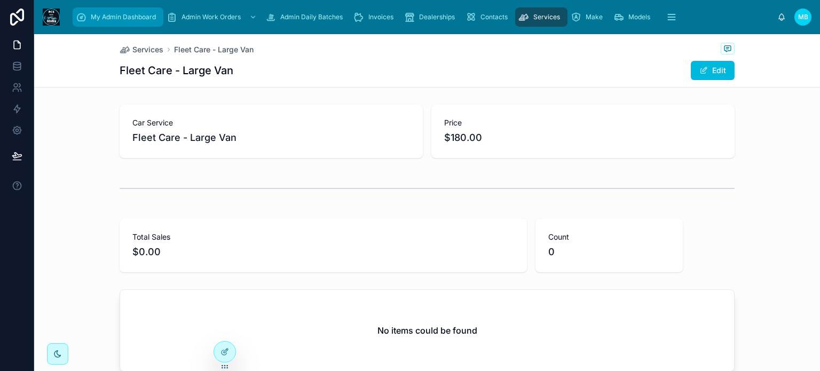
click at [99, 11] on div "My Admin Dashboard" at bounding box center [118, 17] width 84 height 17
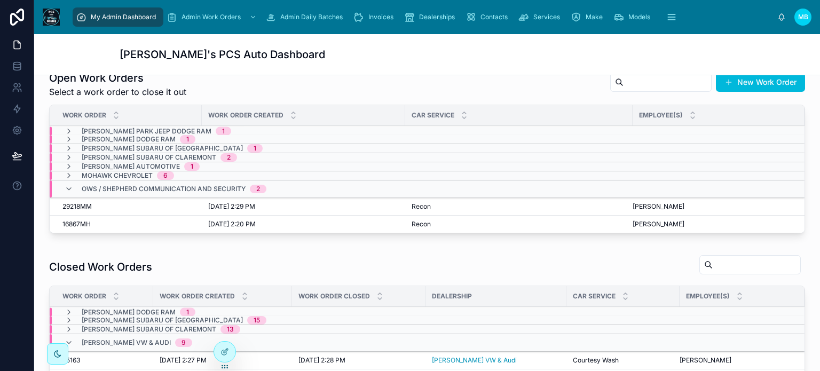
scroll to position [267, 0]
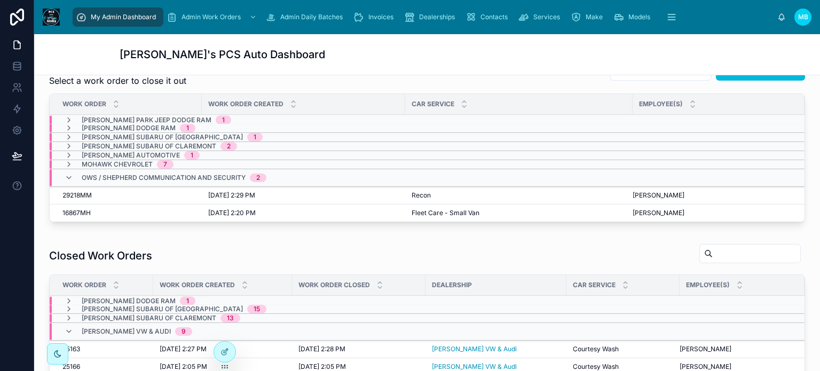
click at [90, 194] on span "29218MM" at bounding box center [76, 195] width 29 height 9
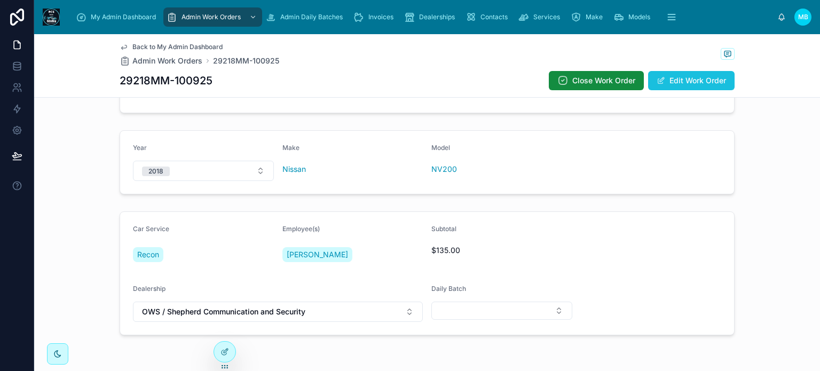
click at [707, 79] on button "Edit Work Order" at bounding box center [691, 80] width 87 height 19
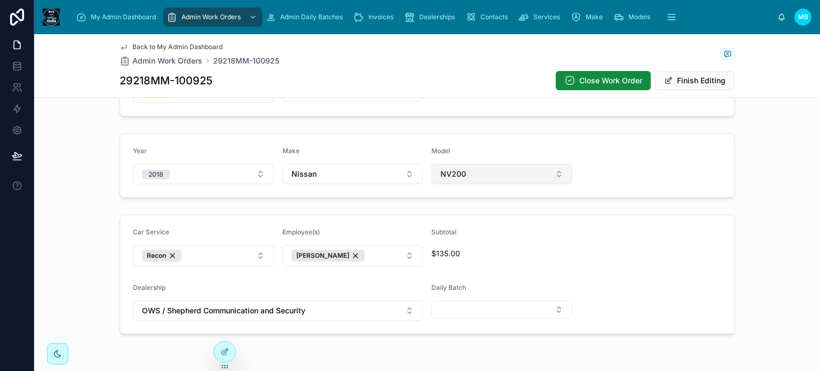
click at [516, 172] on button "NV200" at bounding box center [502, 174] width 141 height 20
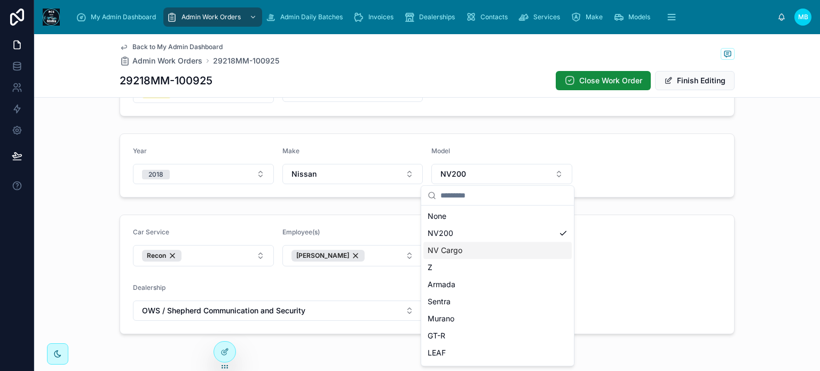
click at [466, 250] on div "NV Cargo" at bounding box center [498, 250] width 148 height 17
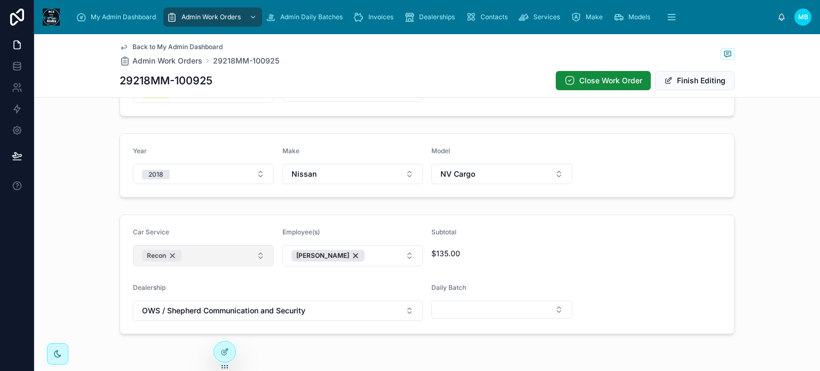
click at [170, 254] on div "Recon" at bounding box center [162, 256] width 40 height 12
click at [168, 254] on button "Select Button" at bounding box center [203, 254] width 141 height 18
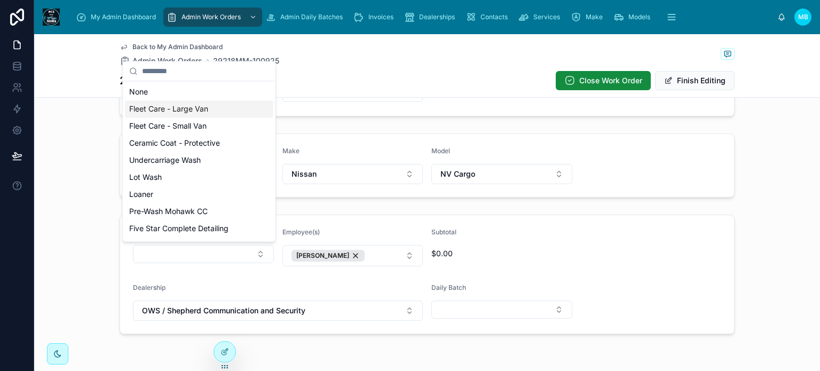
click at [150, 110] on span "Fleet Care - Large Van" at bounding box center [168, 109] width 79 height 11
click at [663, 284] on form "Car Service Fleet Care - Large Van Employee(s) Jose Roberto Subtotal $0.00 Deal…" at bounding box center [427, 274] width 614 height 119
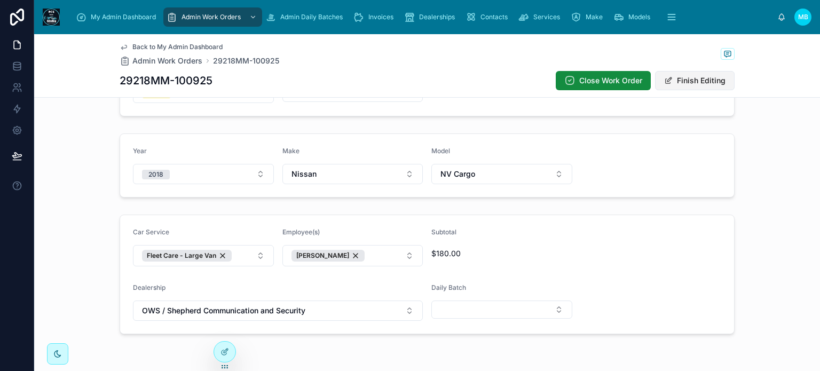
click at [686, 83] on button "Finish Editing" at bounding box center [695, 80] width 80 height 19
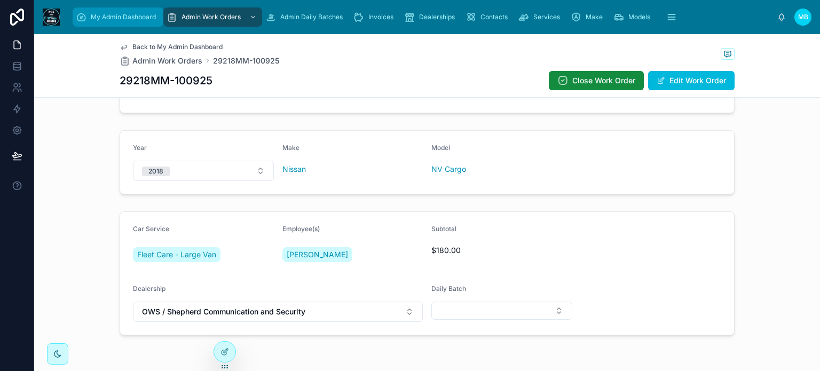
click at [90, 17] on div "My Admin Dashboard" at bounding box center [118, 17] width 84 height 17
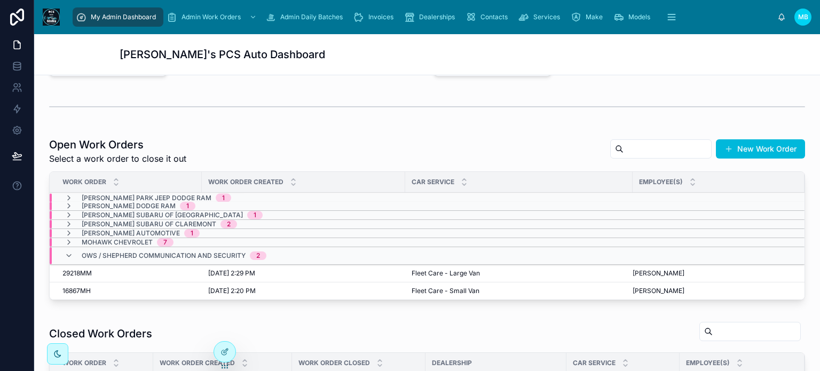
scroll to position [214, 0]
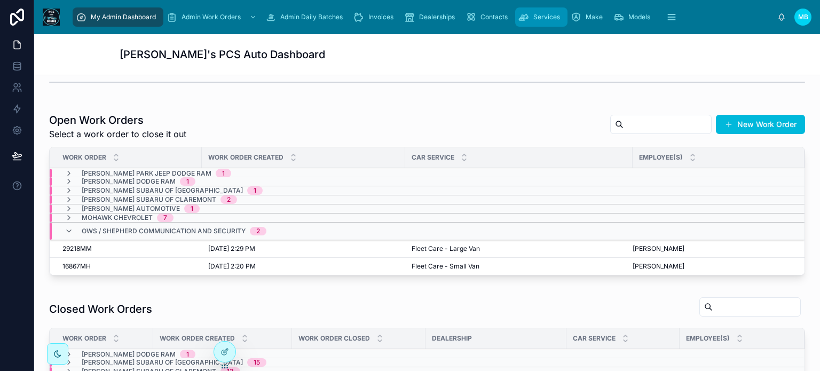
click at [536, 19] on span "Services" at bounding box center [547, 17] width 27 height 9
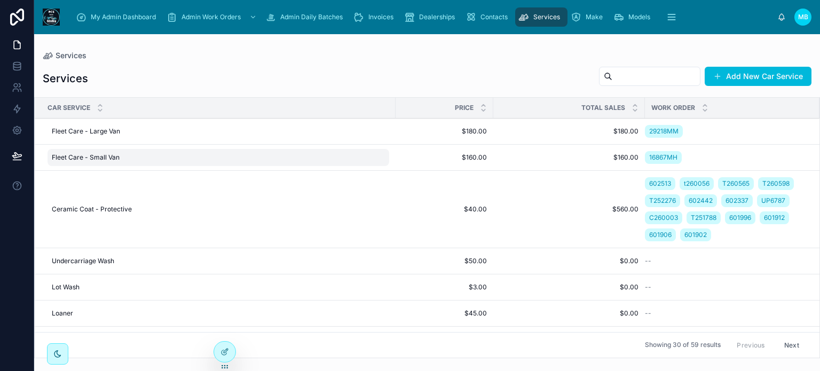
click at [72, 156] on span "Fleet Care - Small Van" at bounding box center [86, 157] width 68 height 9
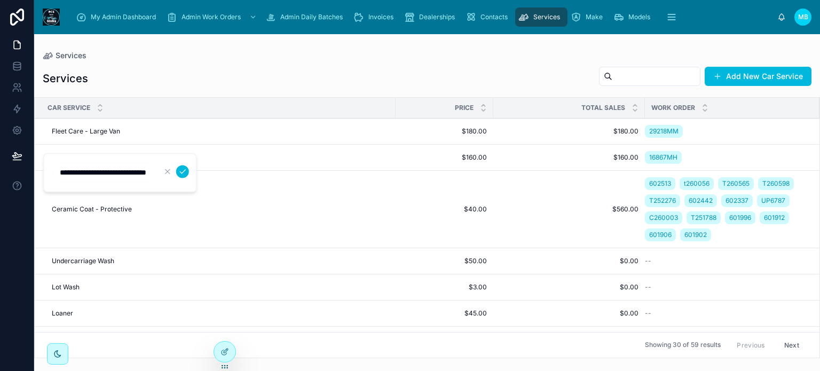
scroll to position [0, 22]
type input "**********"
click at [182, 171] on icon "submit" at bounding box center [182, 171] width 9 height 9
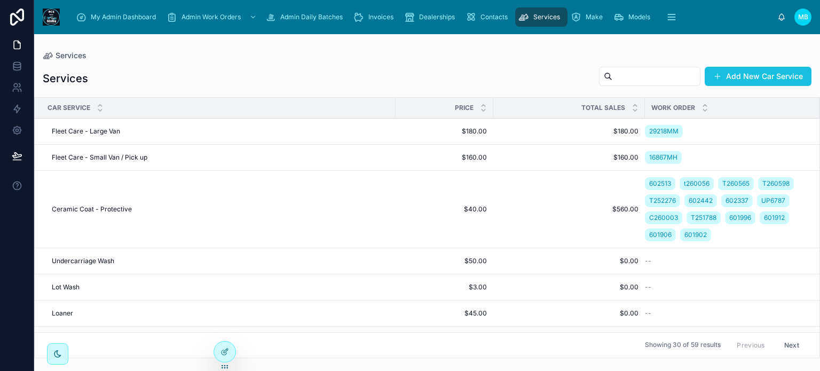
click at [741, 80] on button "Add New Car Service" at bounding box center [758, 76] width 107 height 19
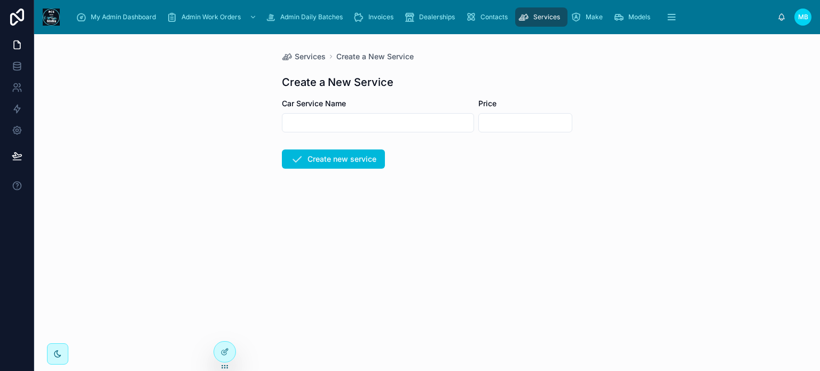
click at [299, 123] on input "text" at bounding box center [378, 122] width 191 height 15
paste input "**********"
type input "**********"
click at [488, 119] on input "text" at bounding box center [525, 122] width 93 height 15
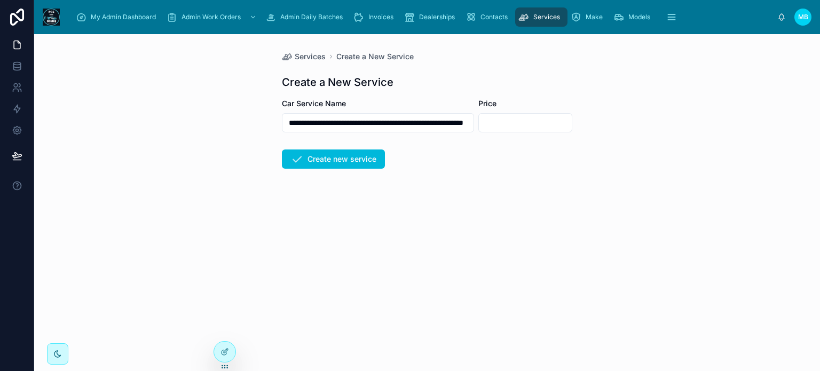
scroll to position [0, 0]
type input "*******"
click at [421, 121] on input "**********" at bounding box center [378, 122] width 191 height 15
drag, startPoint x: 336, startPoint y: 123, endPoint x: 287, endPoint y: 122, distance: 49.1
click at [287, 122] on input "**********" at bounding box center [378, 122] width 191 height 15
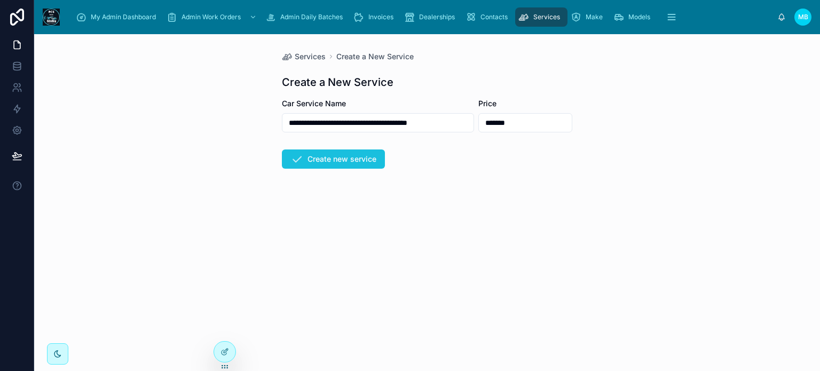
type input "**********"
click at [340, 158] on button "Create new service" at bounding box center [333, 159] width 103 height 19
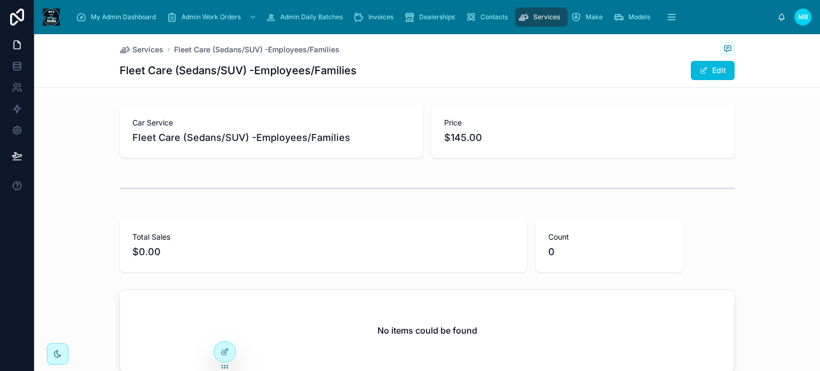
click at [545, 15] on span "Services" at bounding box center [547, 17] width 27 height 9
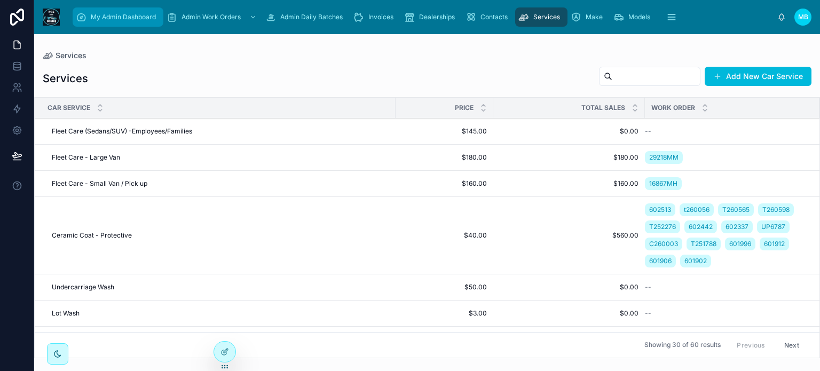
click at [112, 19] on span "My Admin Dashboard" at bounding box center [123, 17] width 65 height 9
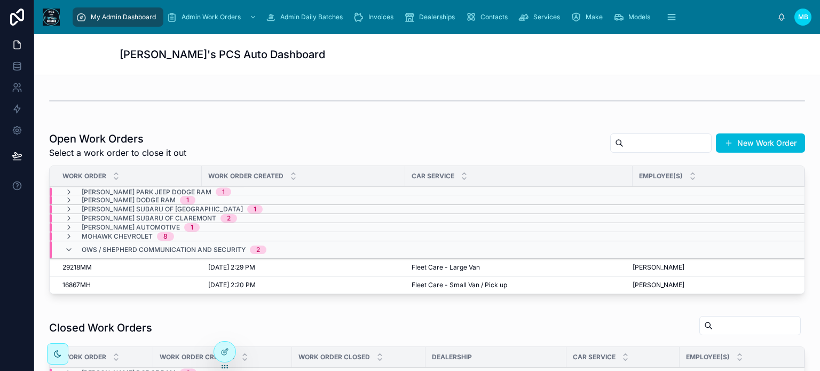
scroll to position [214, 0]
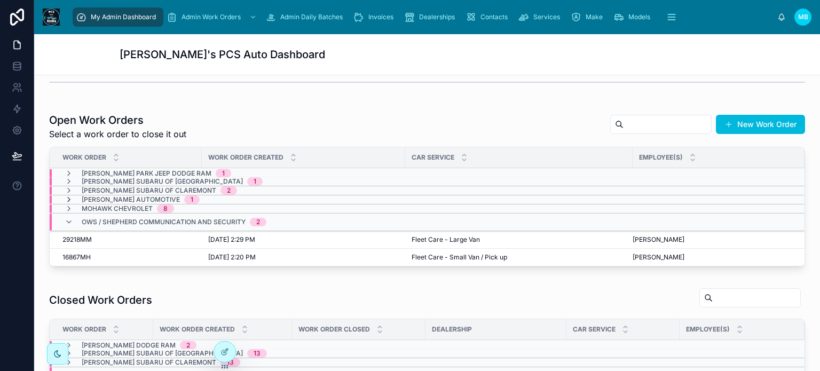
click at [67, 196] on icon at bounding box center [69, 199] width 9 height 9
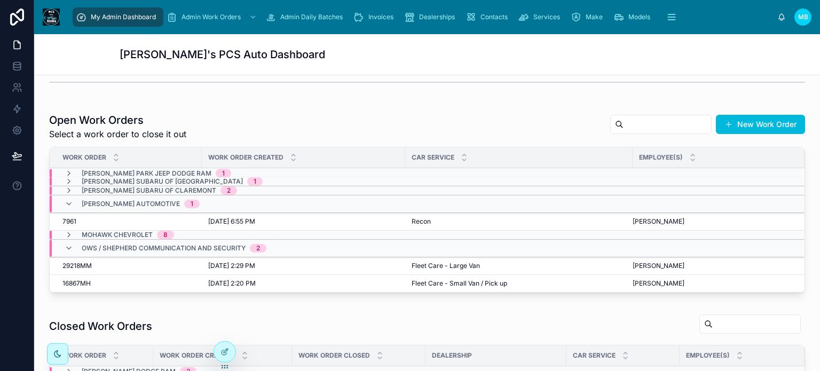
click at [67, 222] on span "7961" at bounding box center [69, 221] width 14 height 9
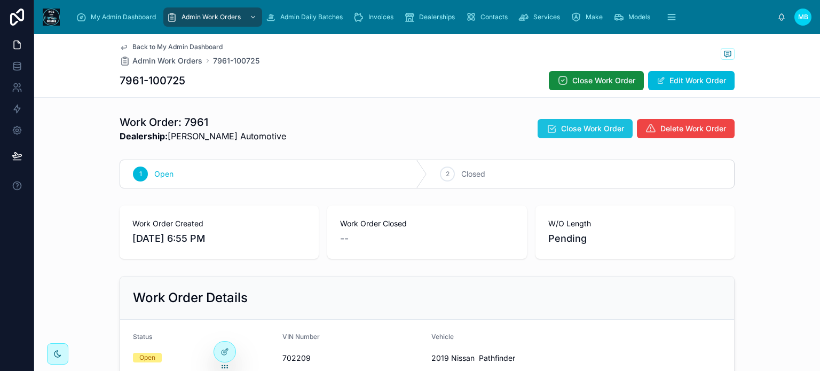
click at [562, 130] on span "Close Work Order" at bounding box center [592, 128] width 63 height 11
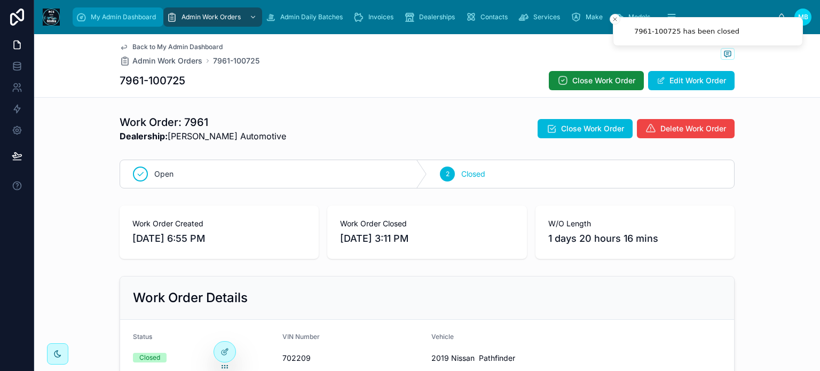
click at [100, 11] on div "My Admin Dashboard" at bounding box center [118, 17] width 84 height 17
